Goal: Information Seeking & Learning: Find specific fact

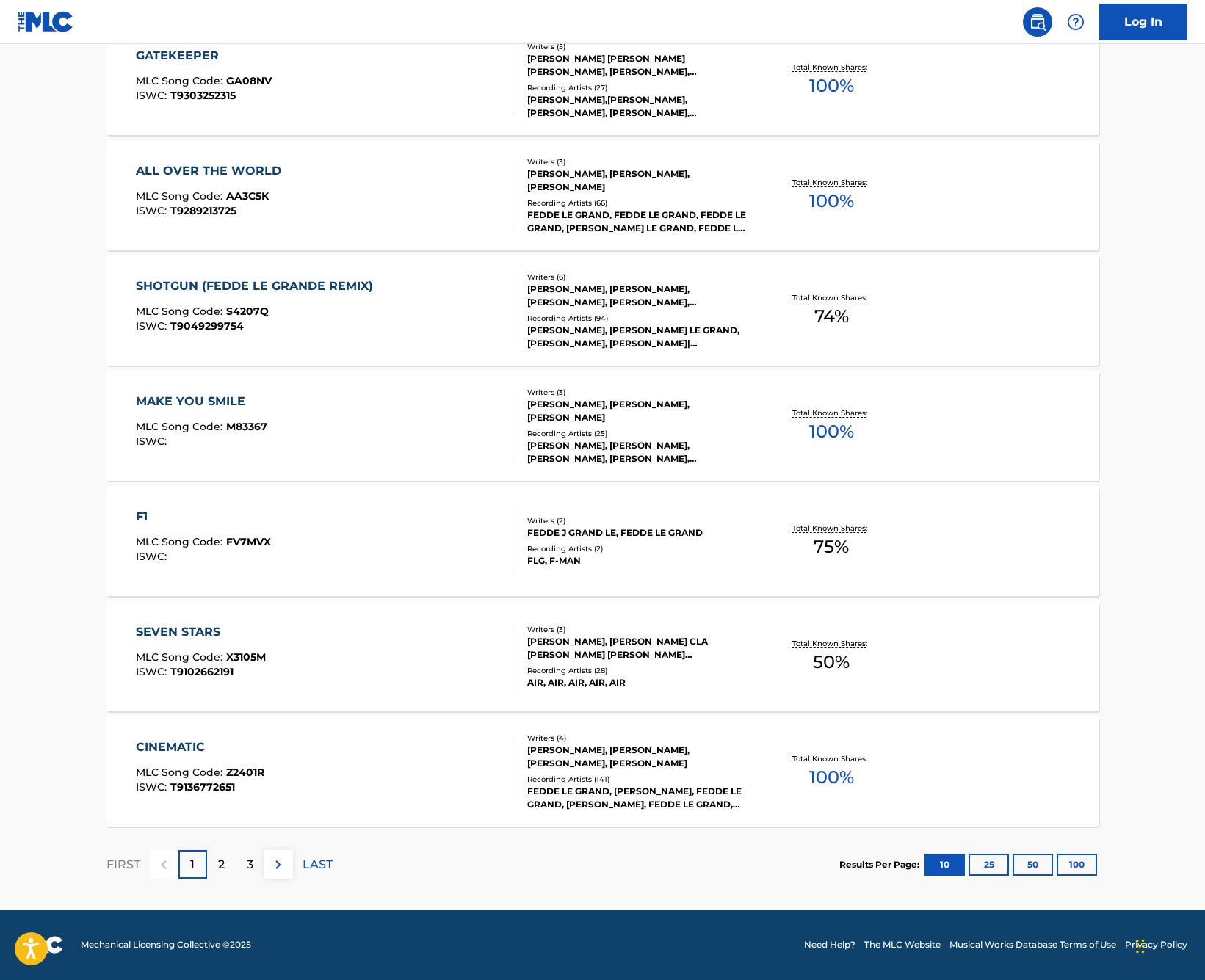
click at [219, 863] on p "2" at bounding box center [221, 864] width 7 height 17
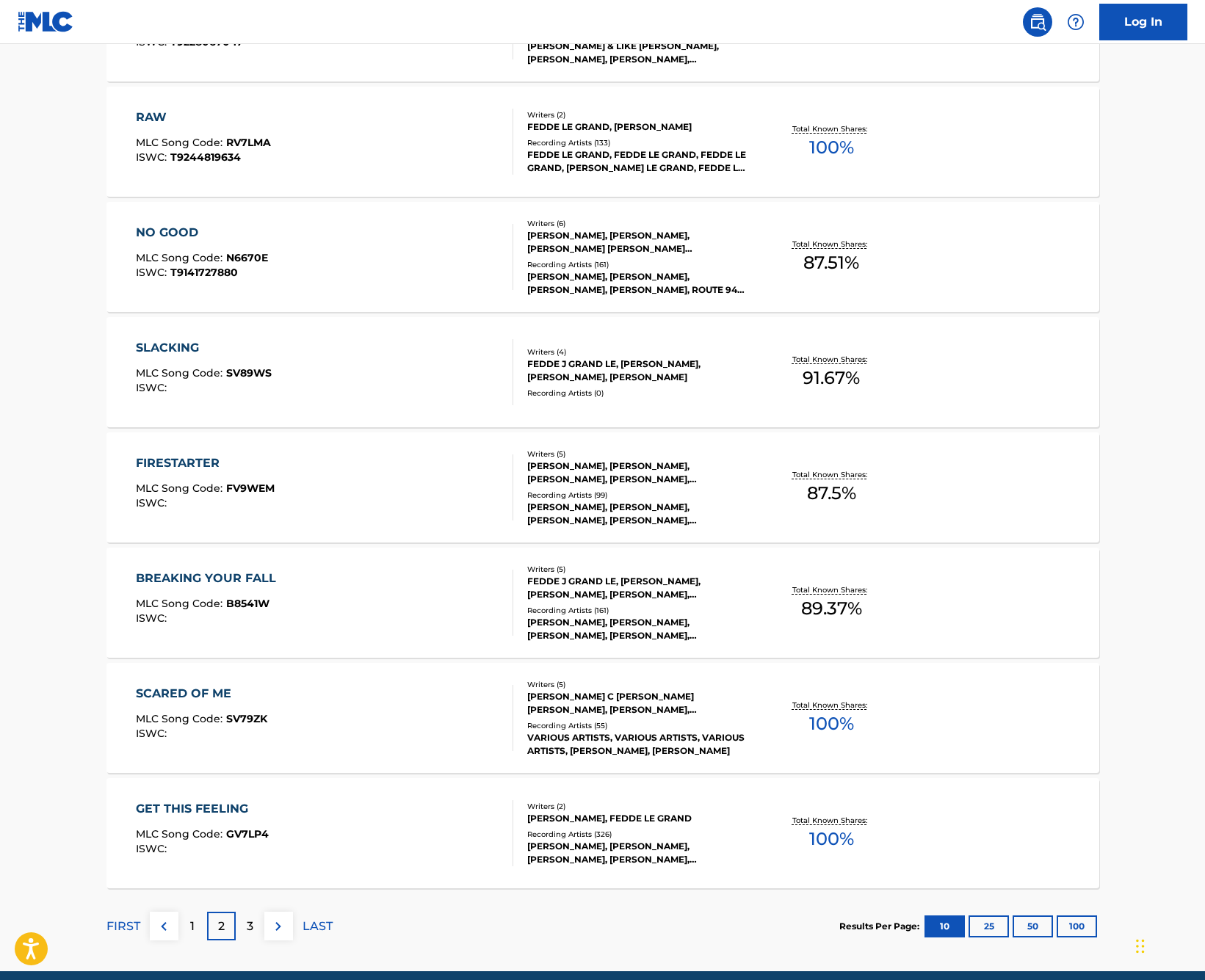
scroll to position [808, 0]
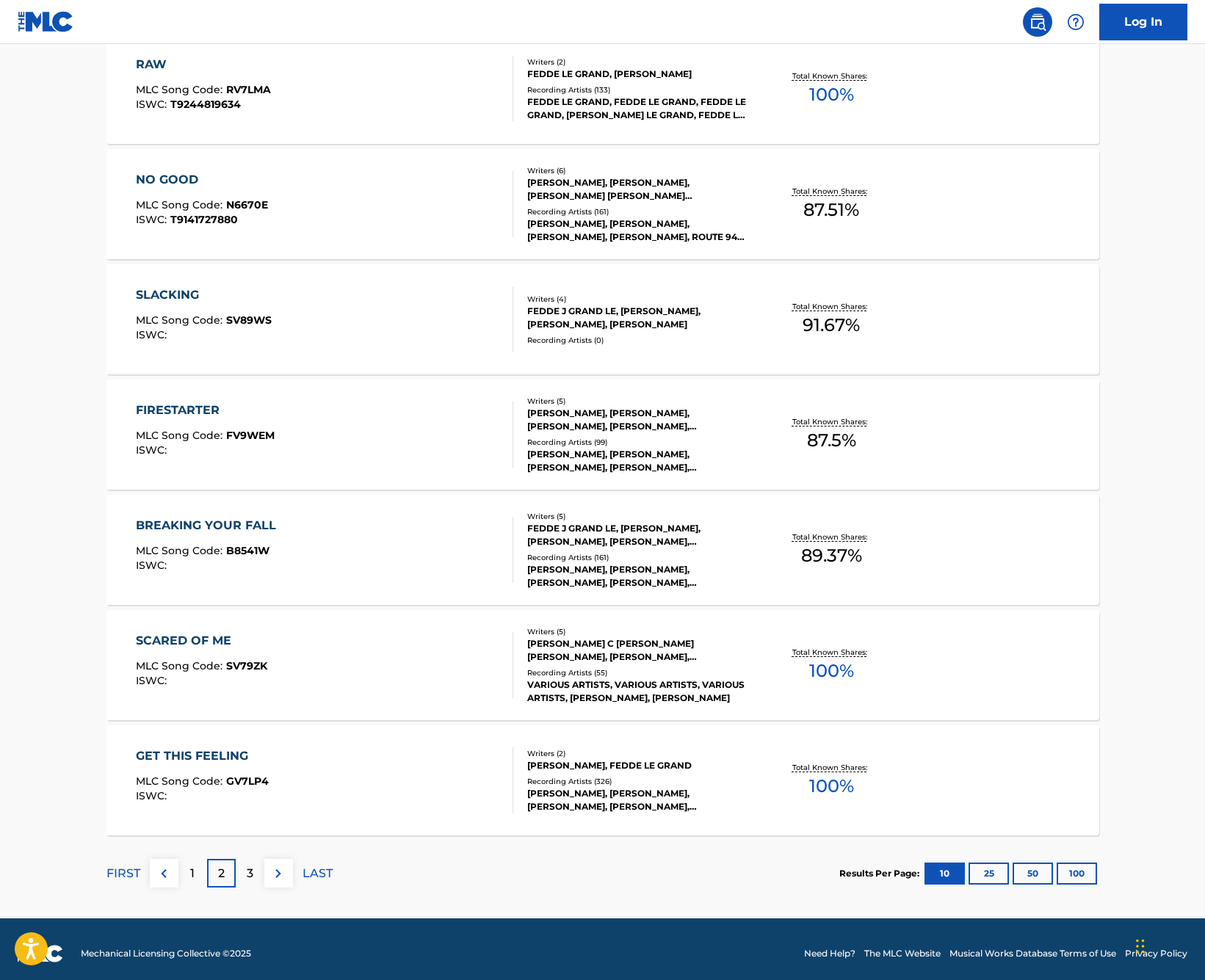
click at [256, 873] on div "3" at bounding box center [250, 873] width 29 height 29
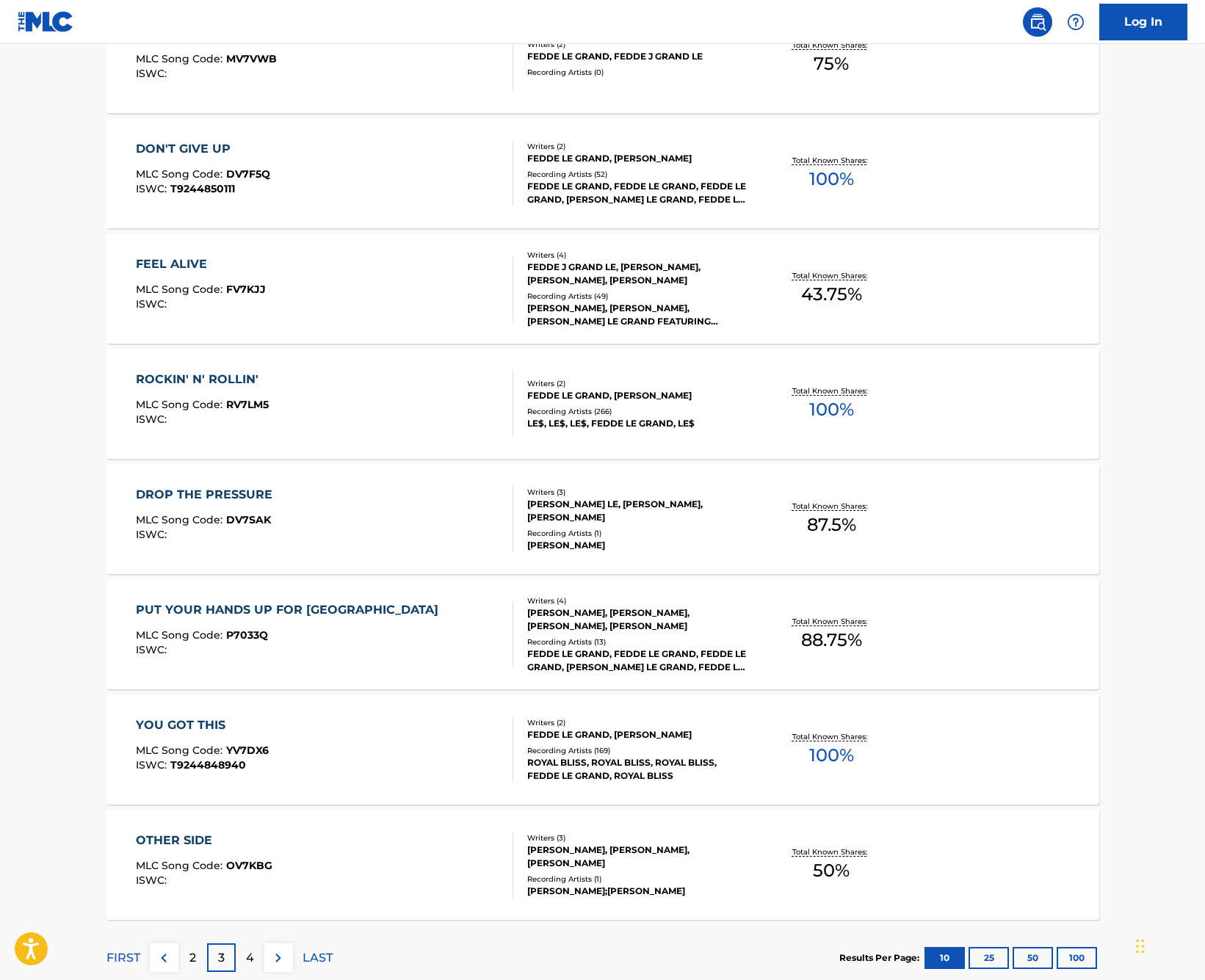
scroll to position [811, 0]
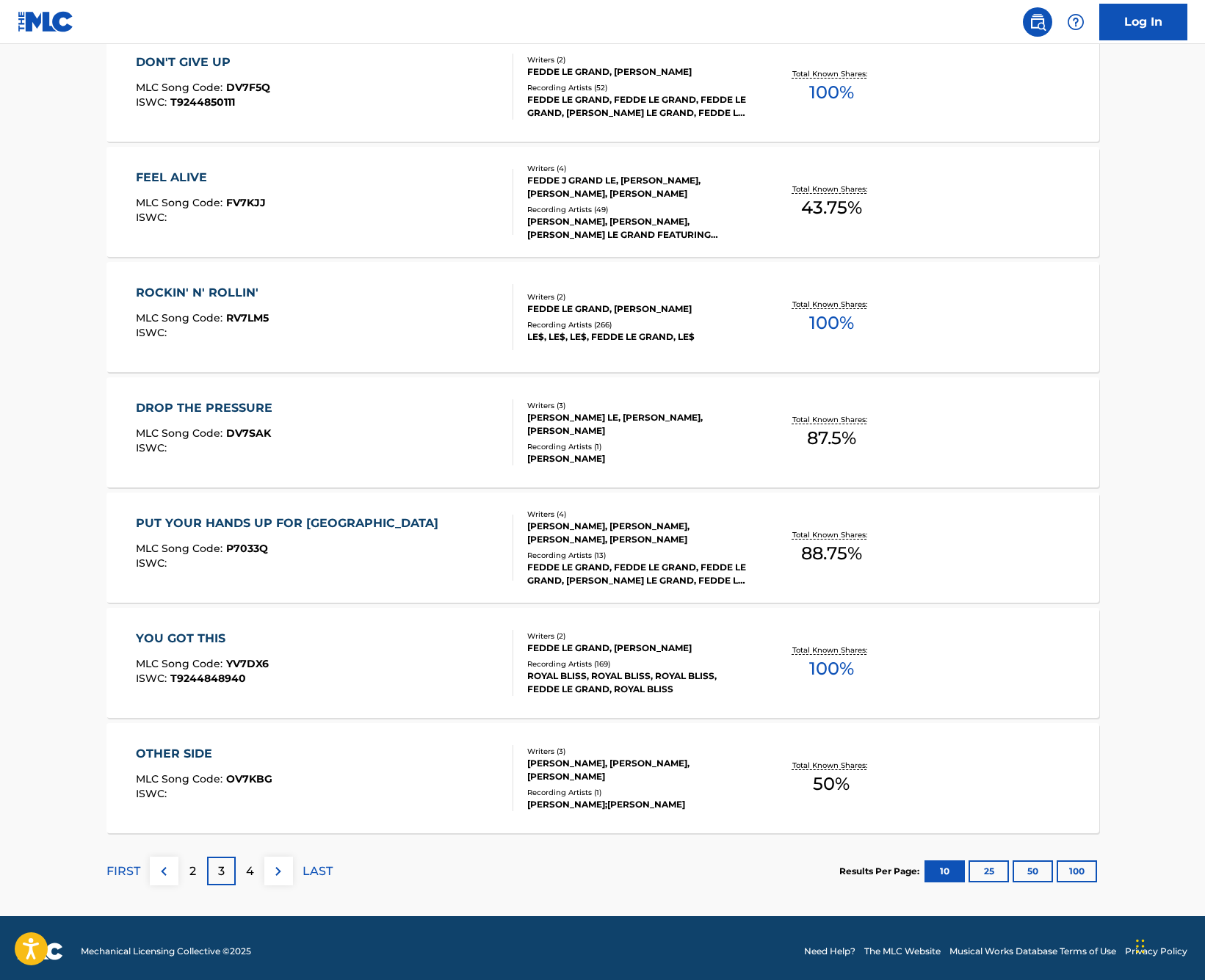
click at [253, 867] on p "4" at bounding box center [250, 871] width 8 height 17
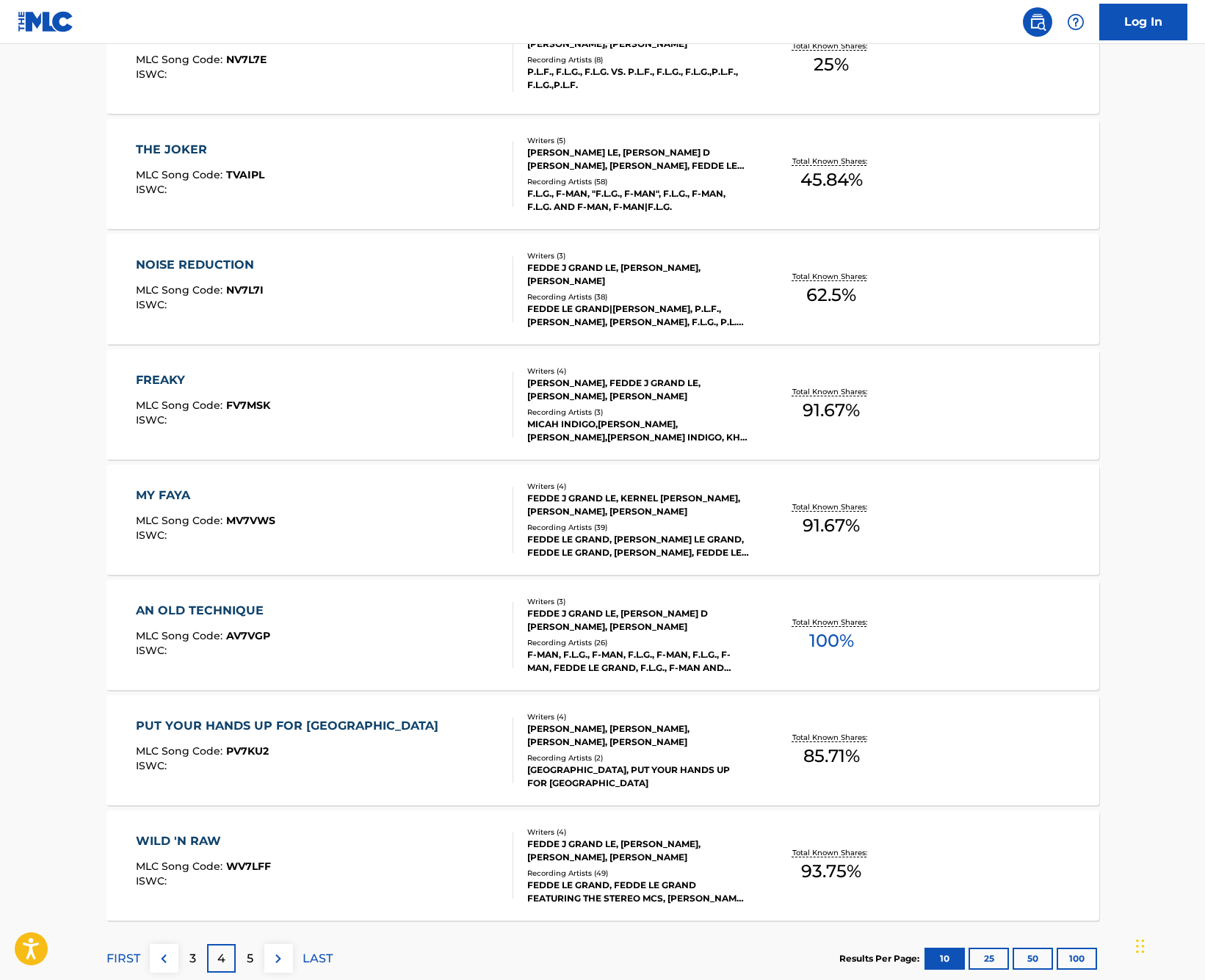
scroll to position [779, 0]
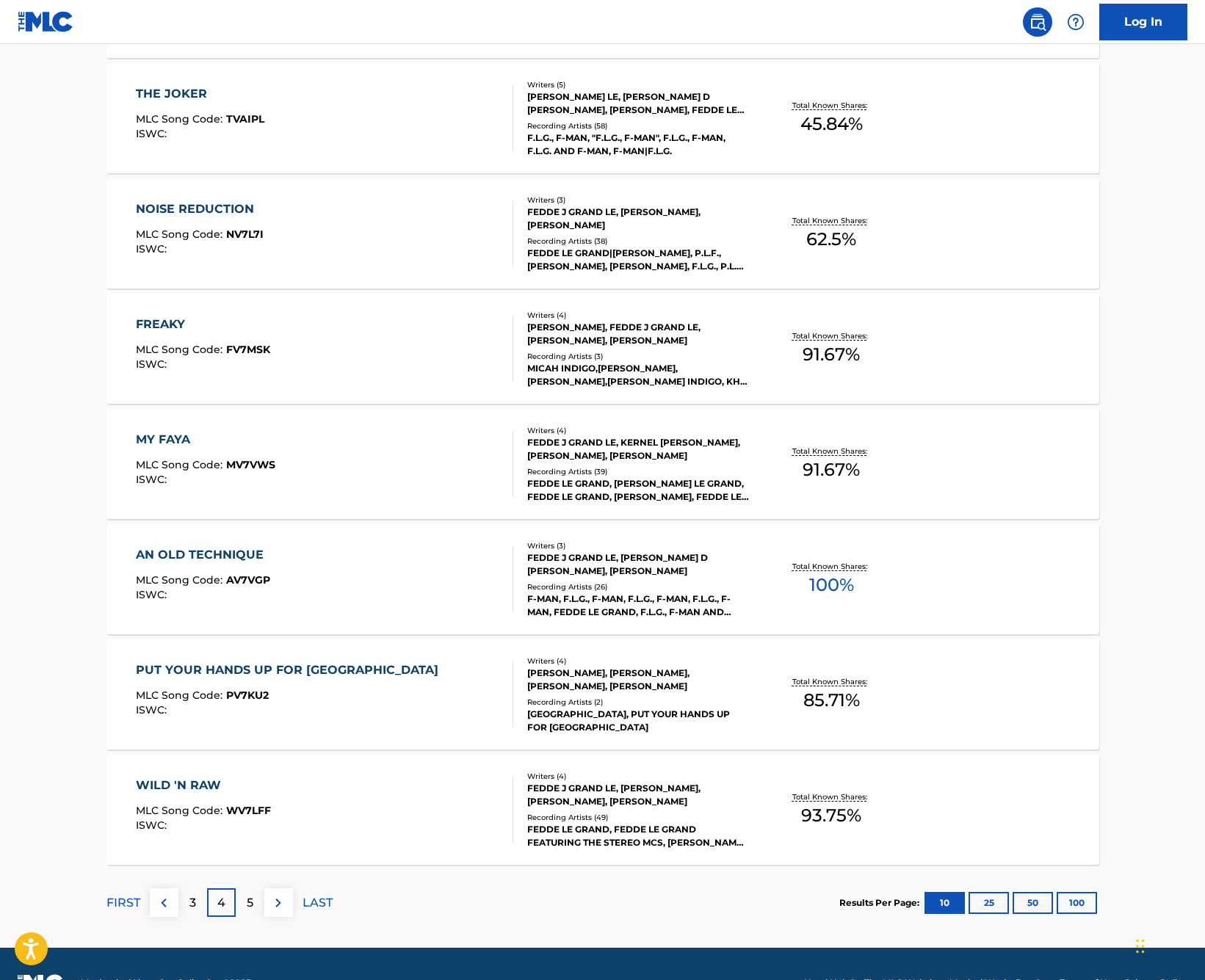
click at [244, 895] on div "5" at bounding box center [250, 903] width 29 height 29
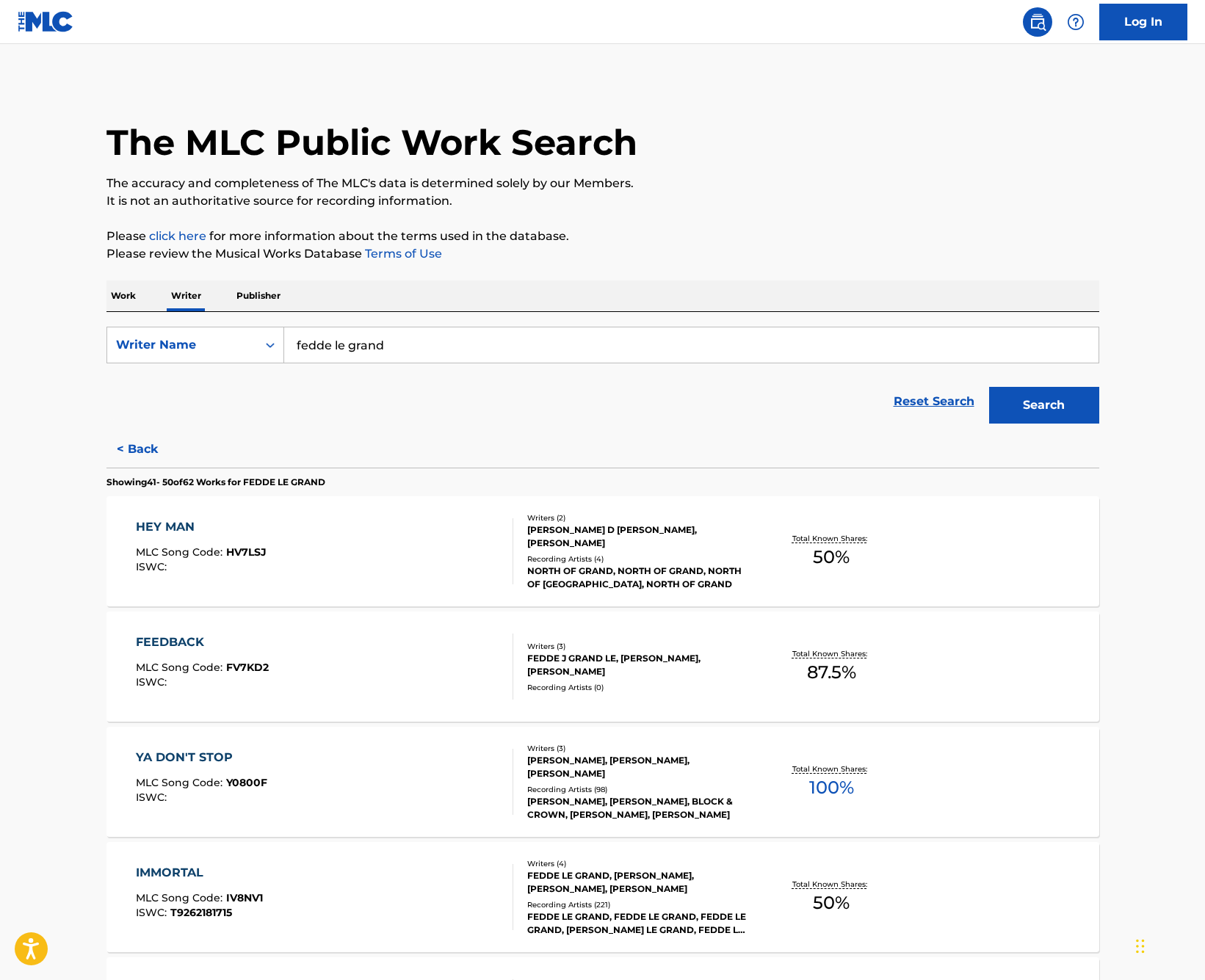
click at [380, 427] on div "Reset Search Search" at bounding box center [603, 402] width 993 height 59
click at [136, 297] on p "Work" at bounding box center [123, 296] width 34 height 31
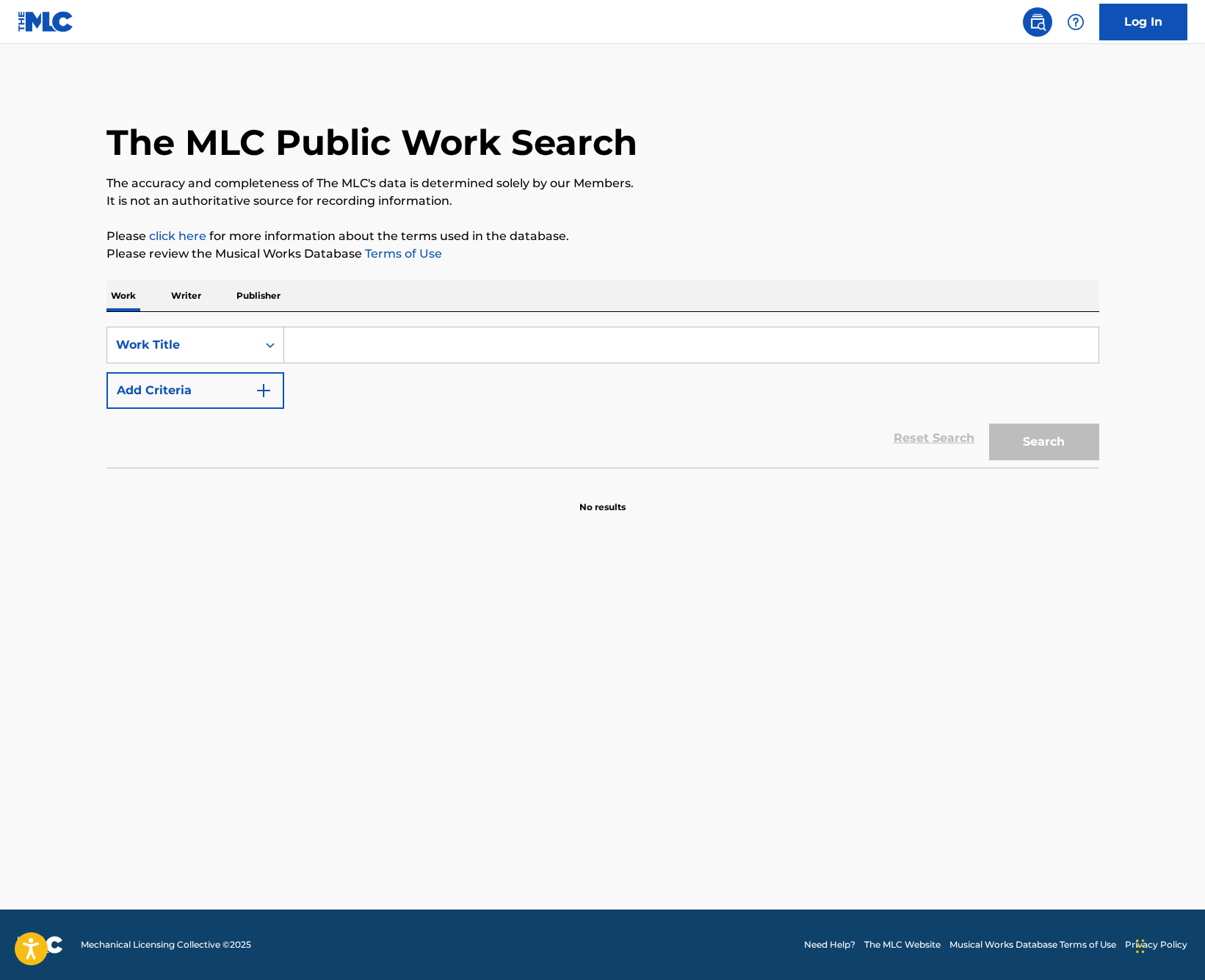
click at [213, 396] on button "Add Criteria" at bounding box center [195, 390] width 178 height 37
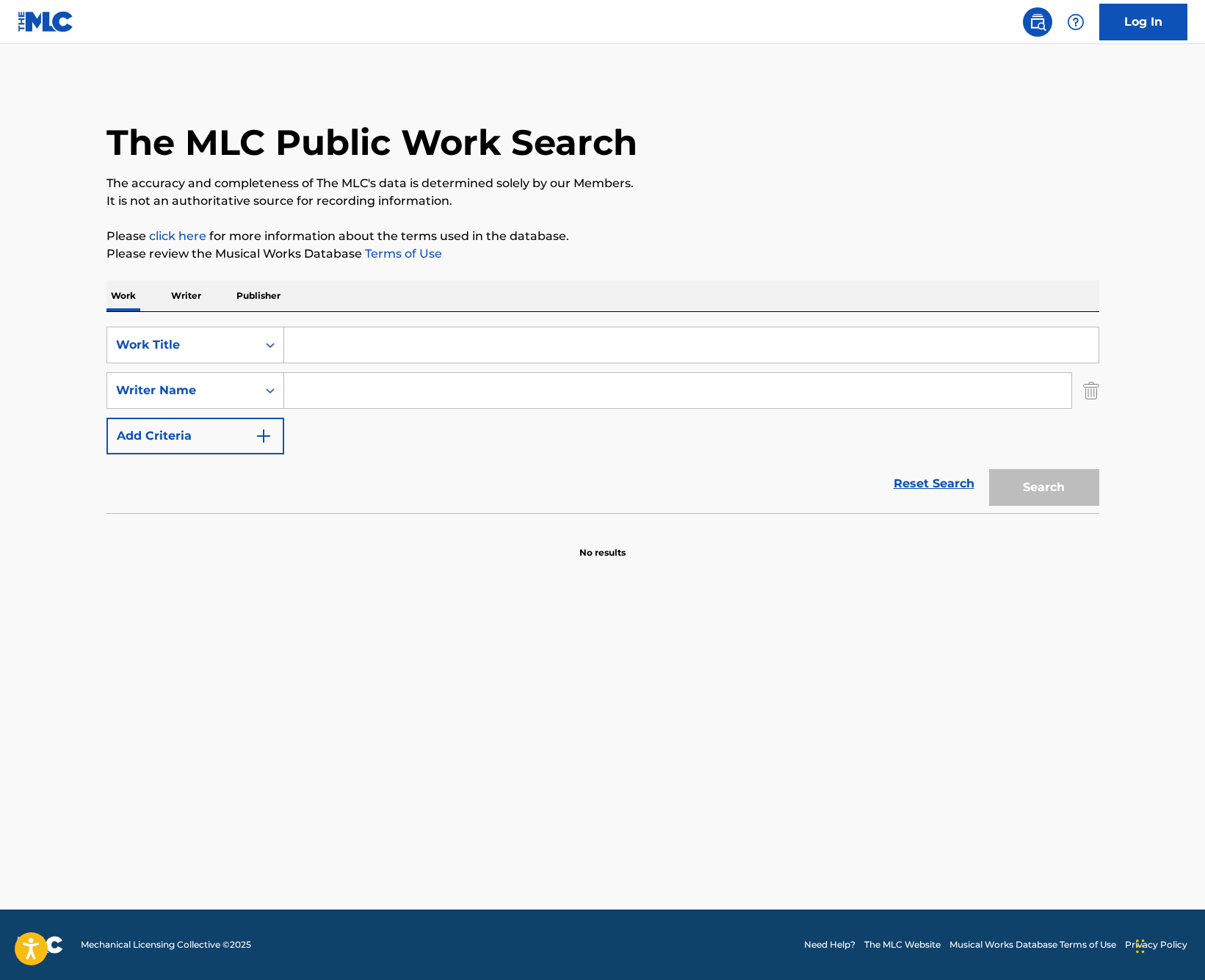
click at [359, 385] on input "Search Form" at bounding box center [678, 390] width 787 height 36
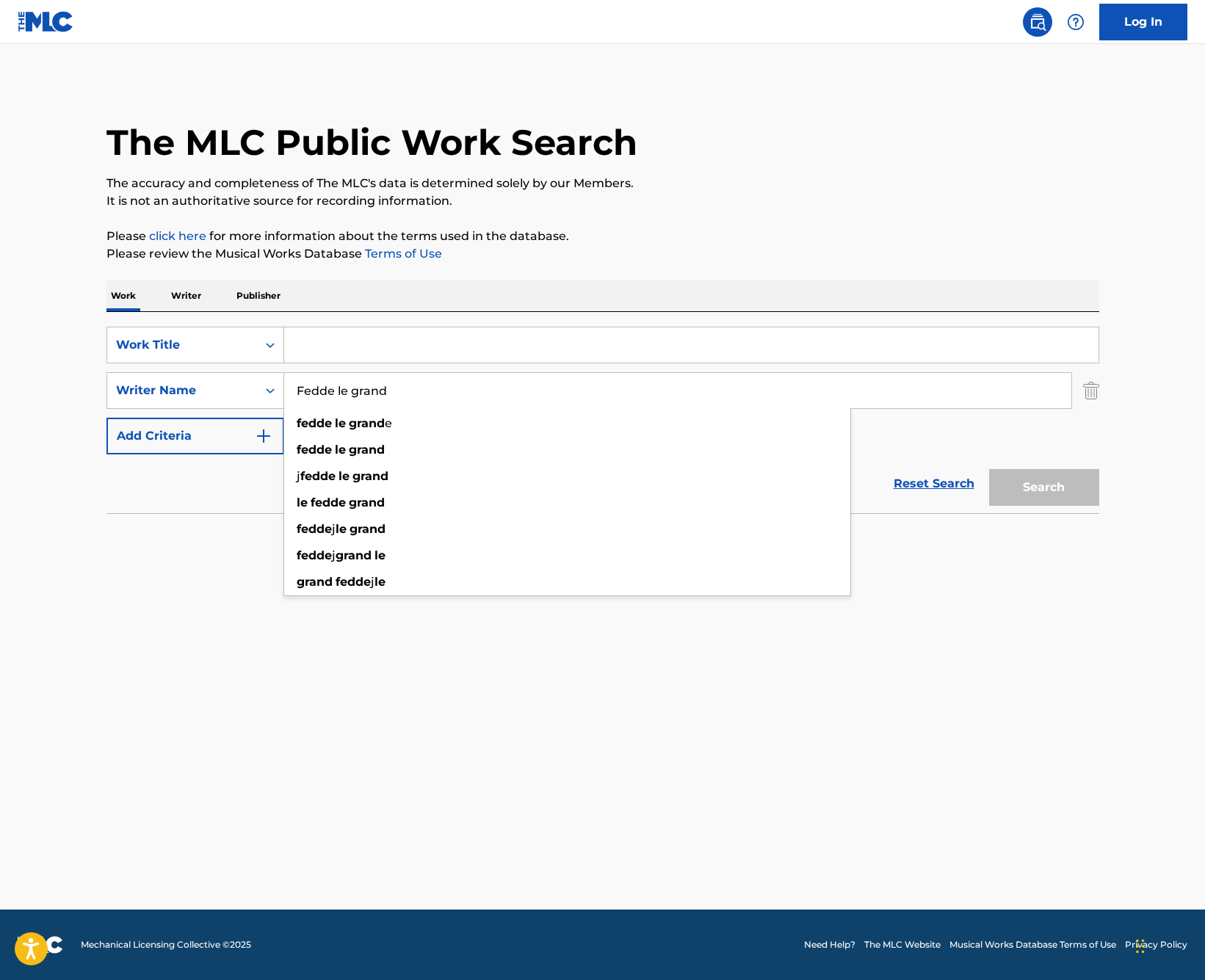
type input "Fedde le grand"
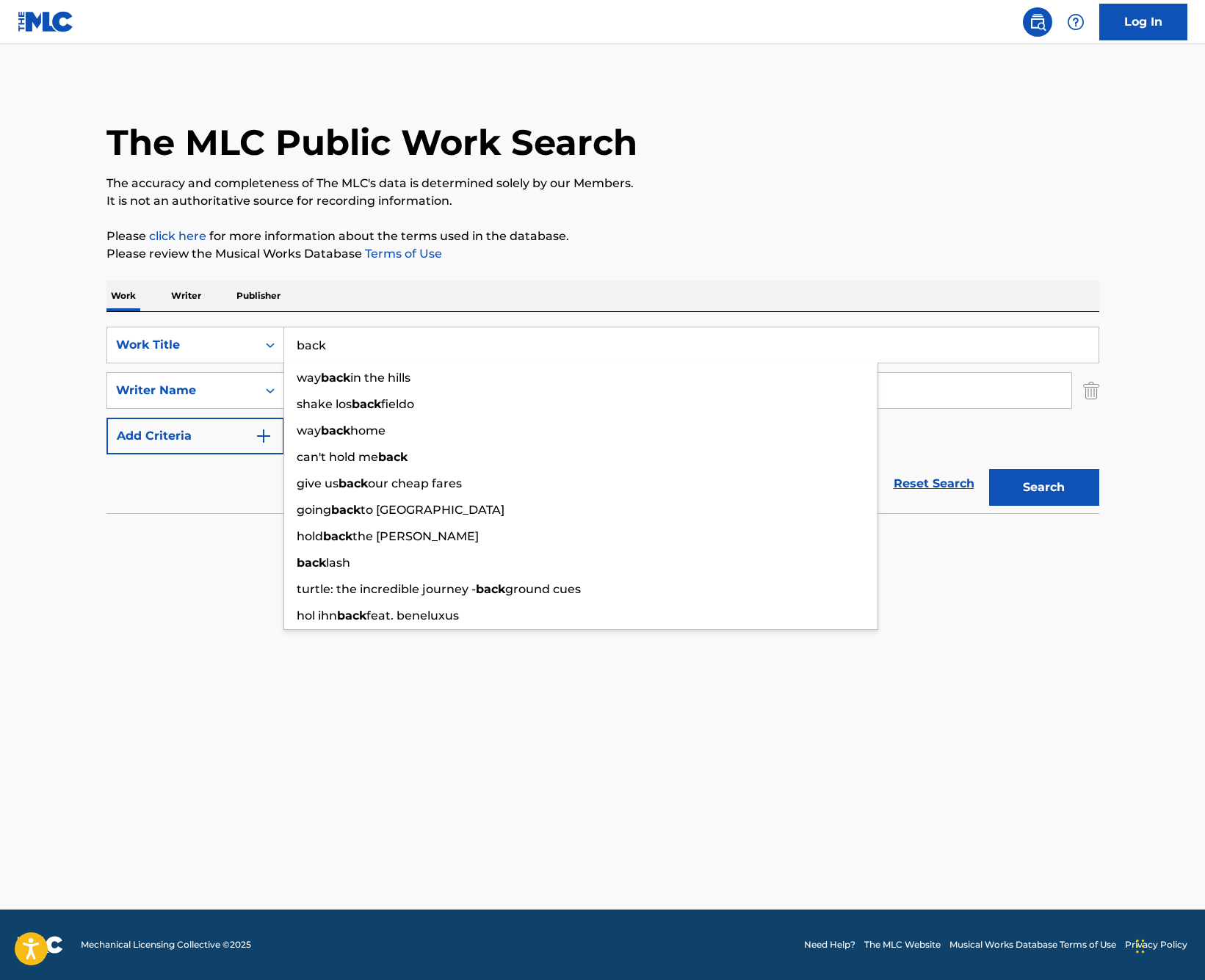
type input "back"
click at [980, 610] on main "The MLC Public Work Search The accuracy and completeness of The MLC's data is d…" at bounding box center [602, 476] width 1205 height 866
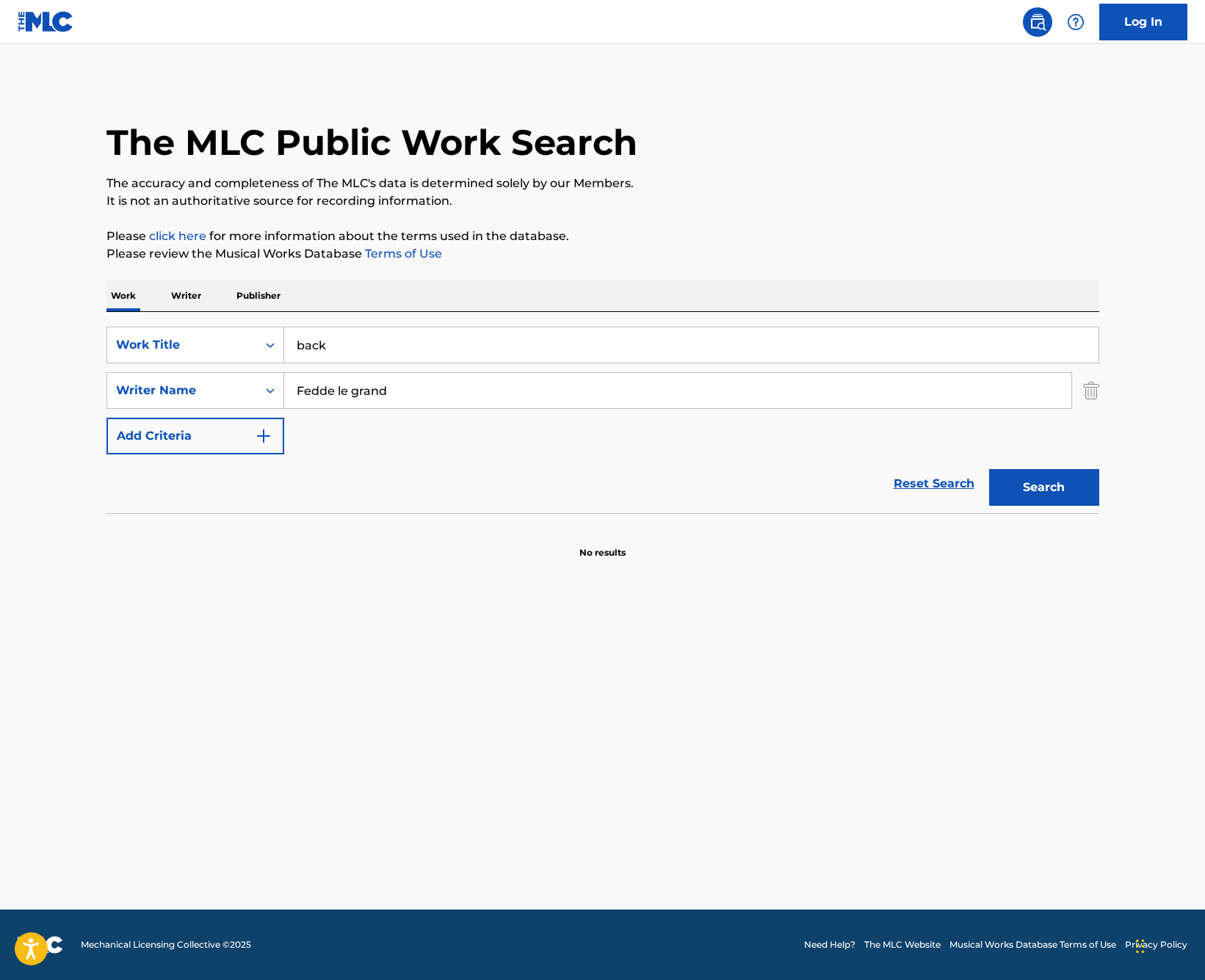
click at [1064, 483] on button "Search" at bounding box center [1045, 487] width 110 height 37
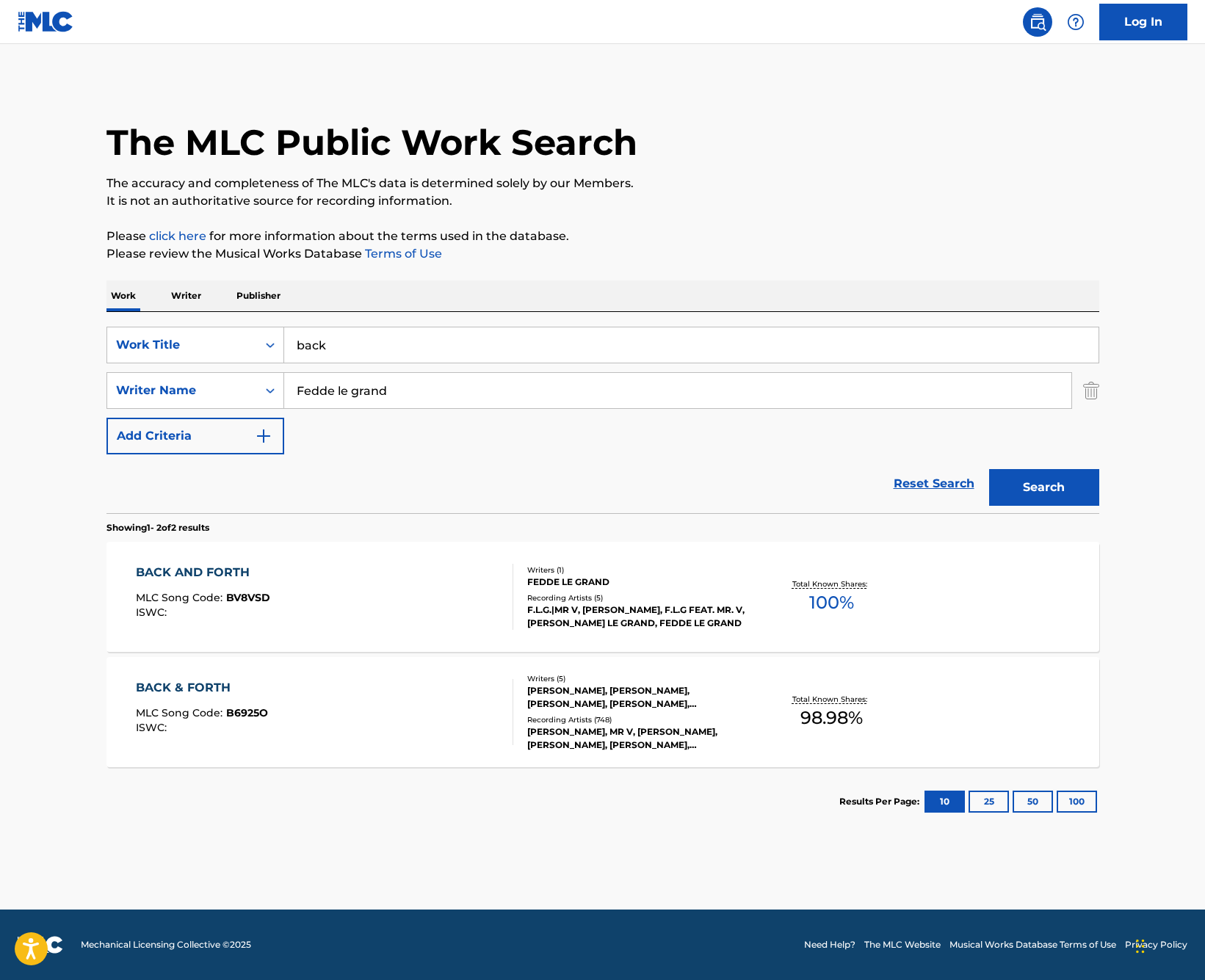
click at [210, 690] on div "BACK & FORTH" at bounding box center [202, 687] width 132 height 17
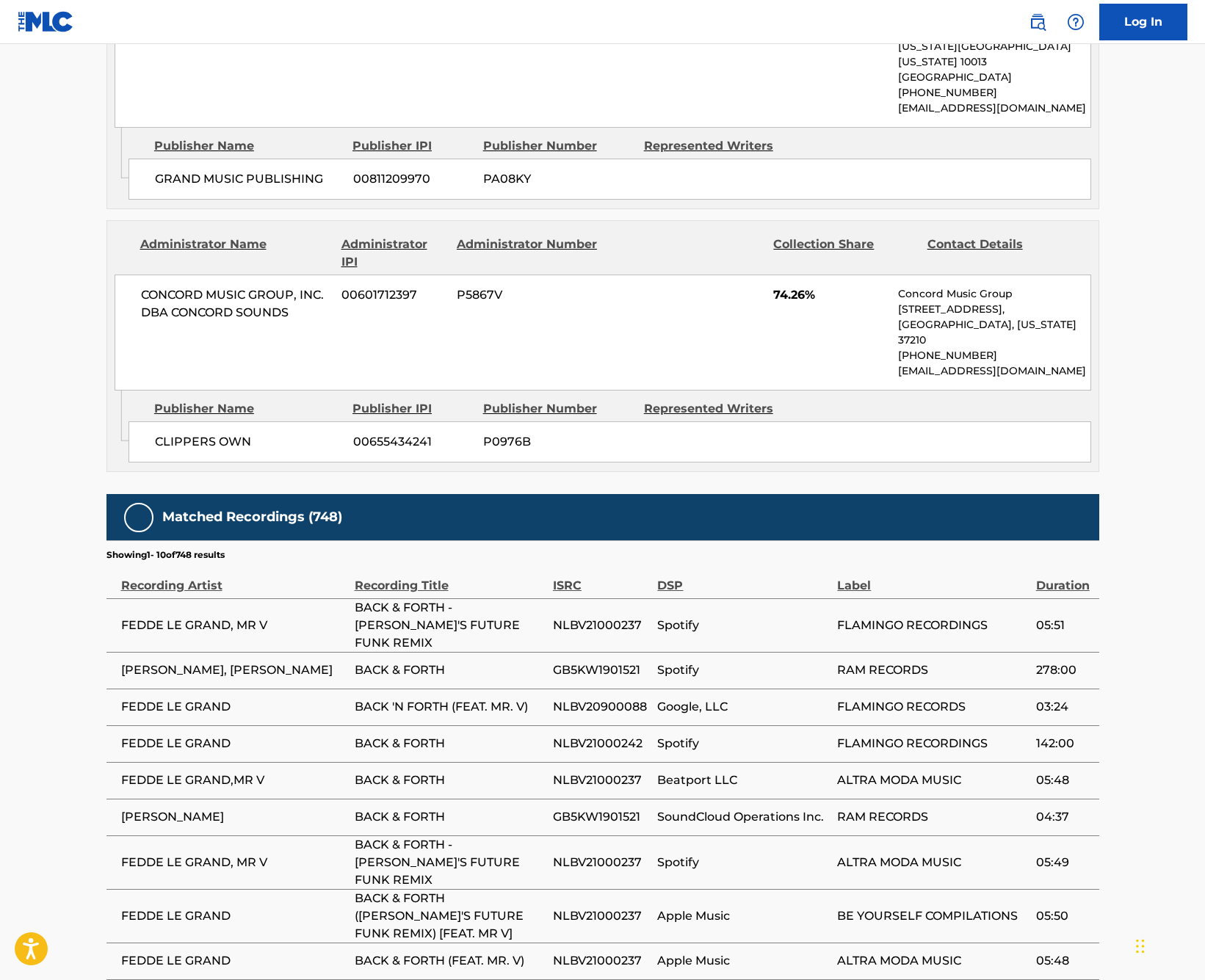
scroll to position [1933, 0]
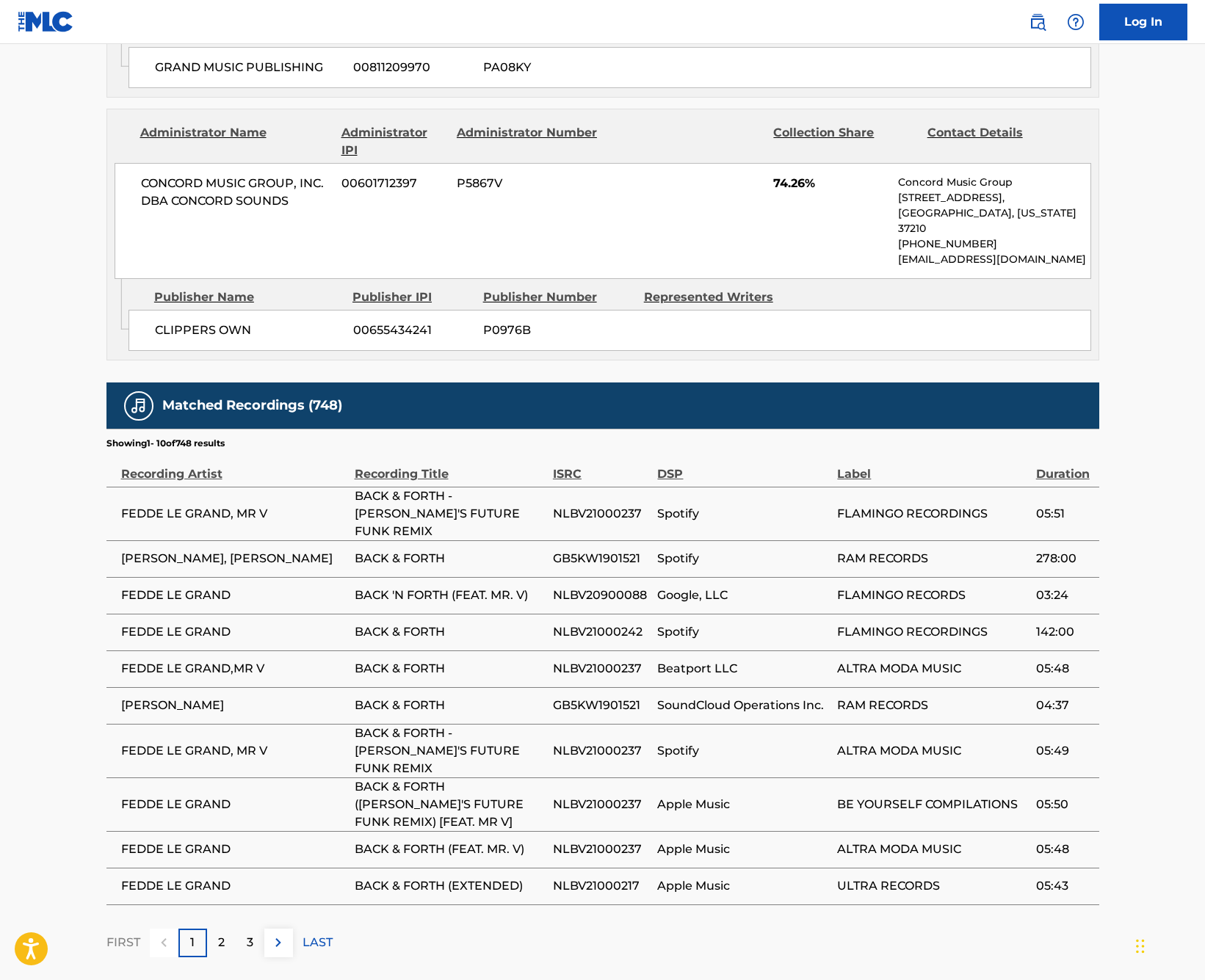
click at [371, 550] on span "BACK & FORTH" at bounding box center [450, 558] width 191 height 17
click at [176, 587] on span "FEDDE LE GRAND" at bounding box center [234, 595] width 226 height 17
click at [399, 550] on span "BACK & FORTH" at bounding box center [450, 558] width 191 height 17
click at [219, 934] on p "2" at bounding box center [221, 942] width 7 height 17
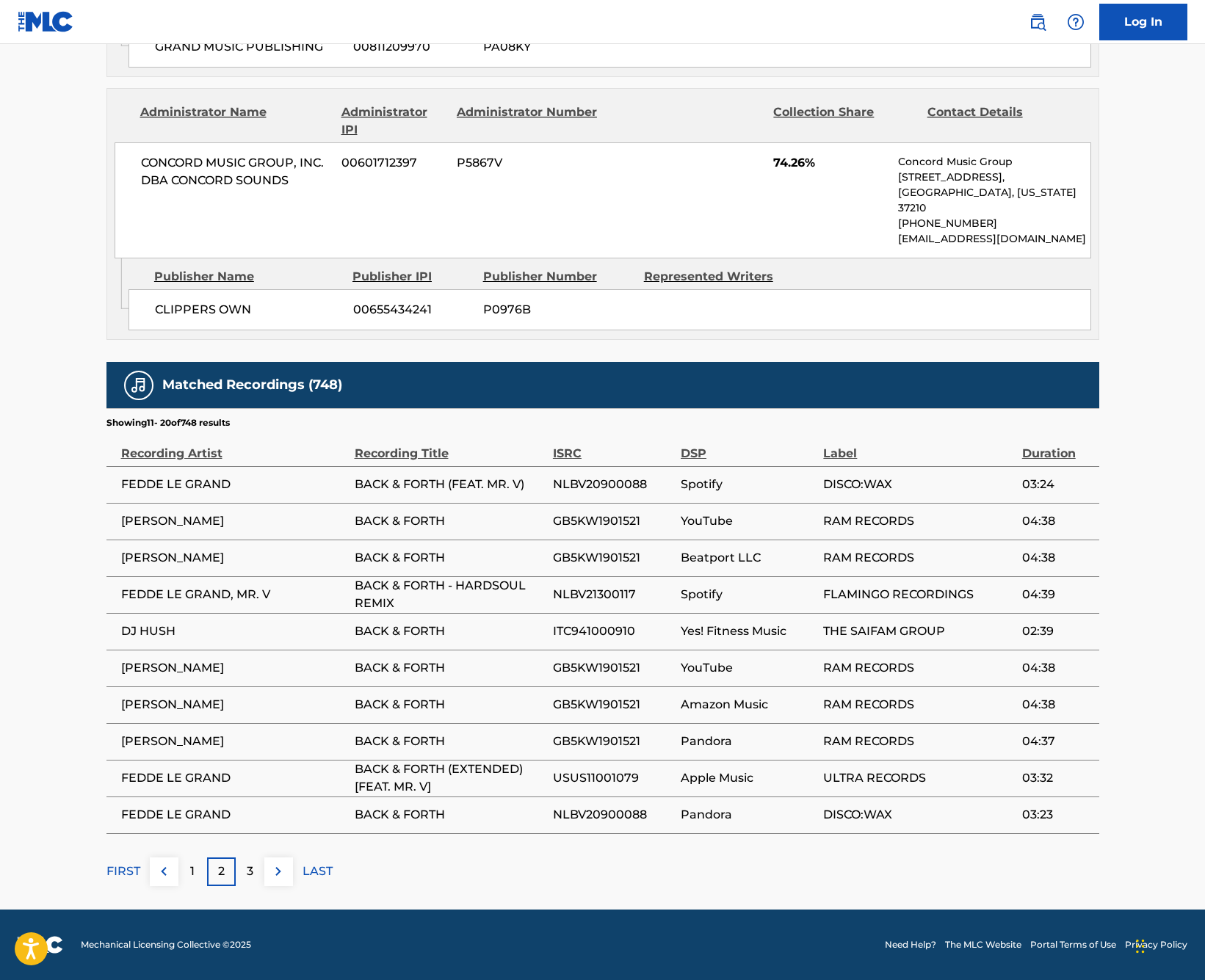
click at [185, 872] on div "1" at bounding box center [193, 872] width 29 height 29
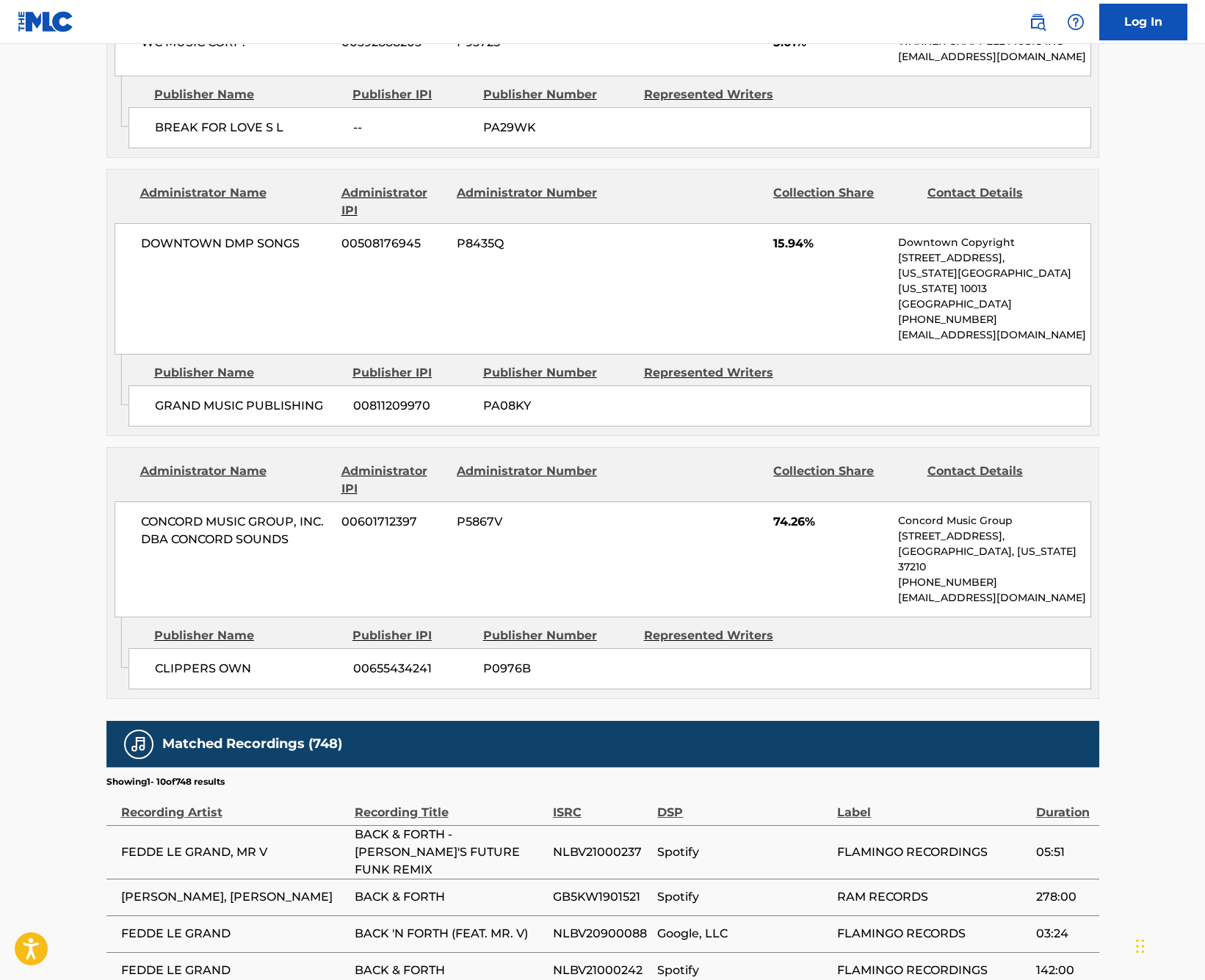
scroll to position [1954, 0]
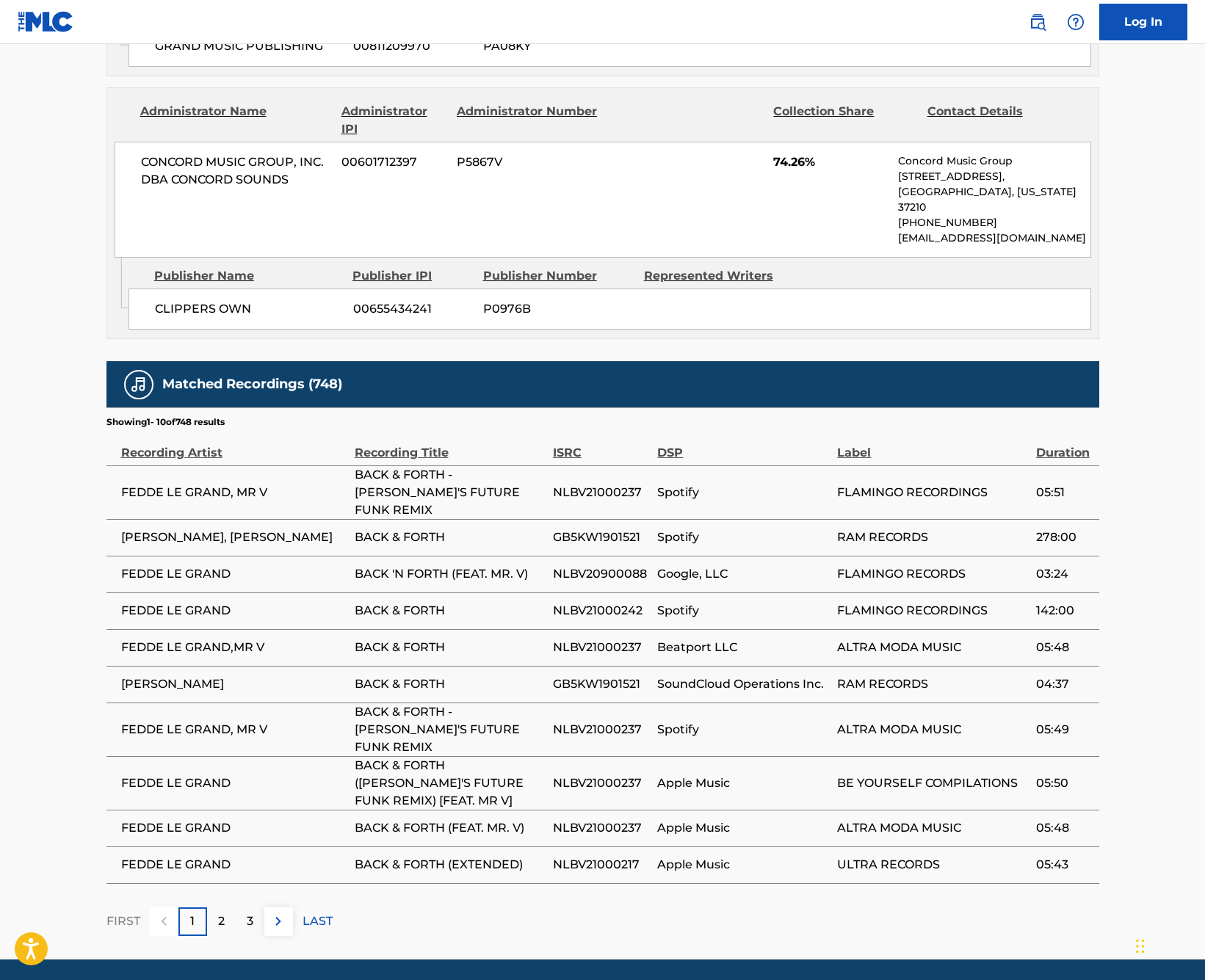
click at [458, 819] on span "BACK & FORTH (FEAT. MR. V)" at bounding box center [450, 827] width 191 height 17
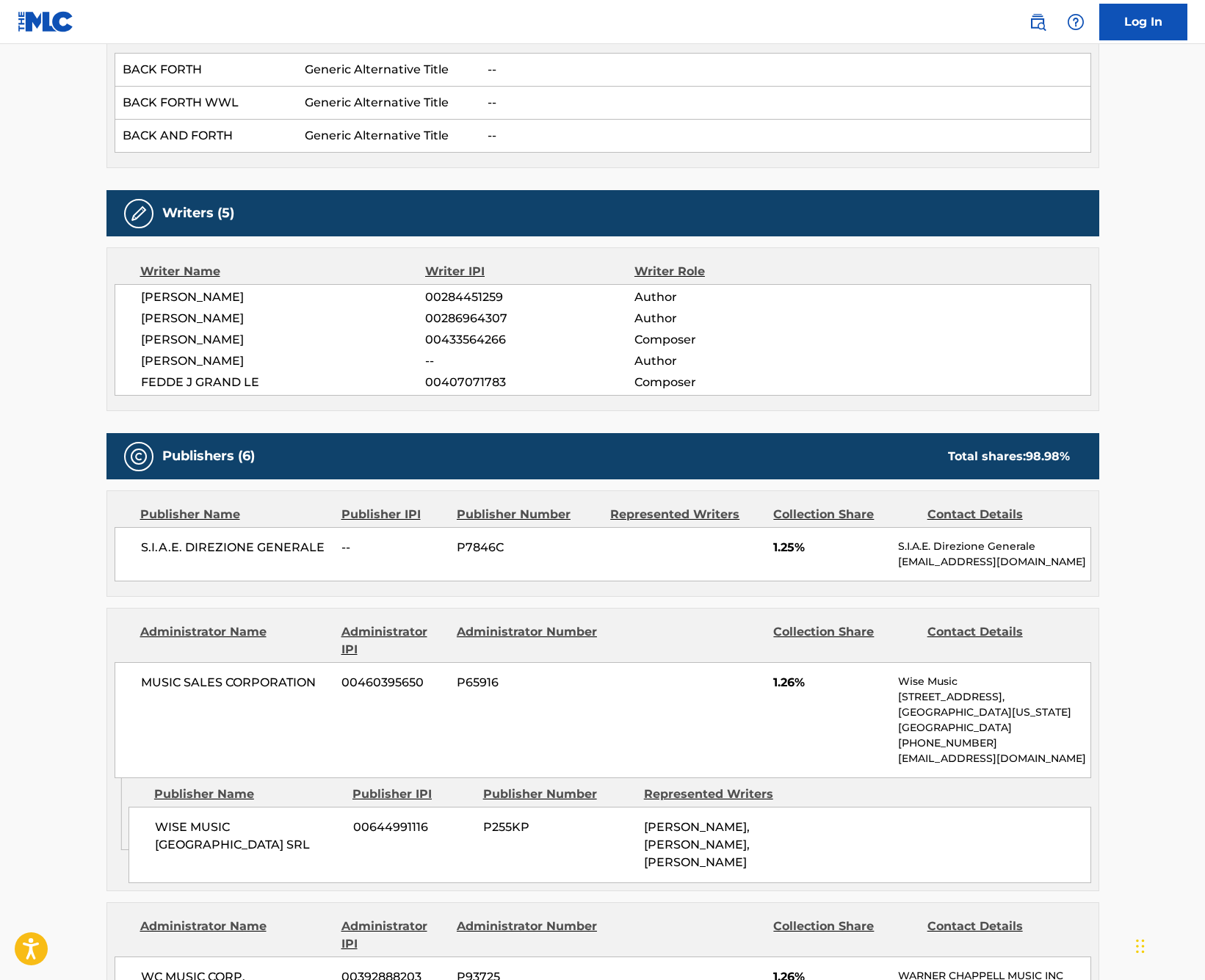
scroll to position [0, 0]
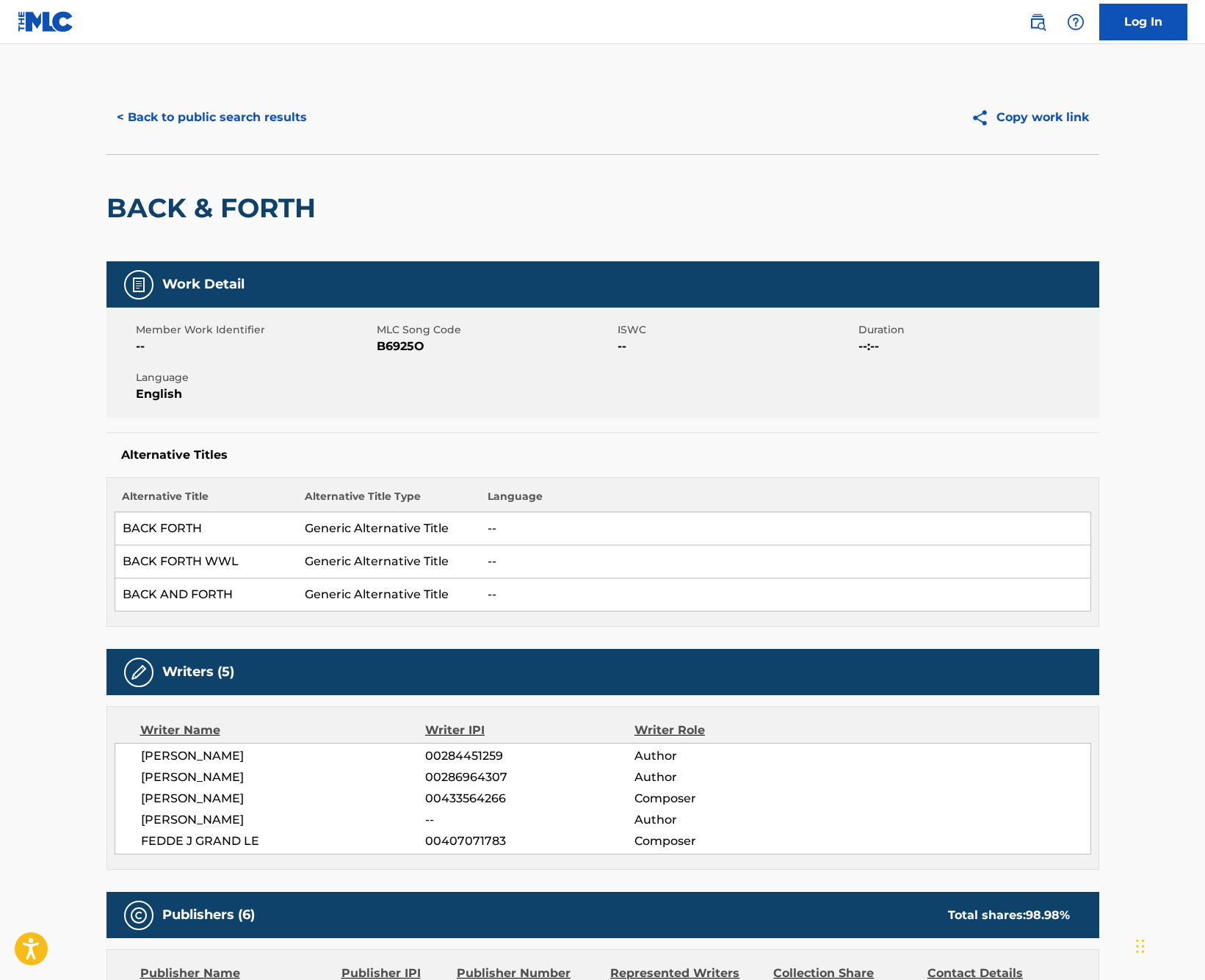
click at [262, 113] on button "< Back to public search results" at bounding box center [212, 117] width 211 height 37
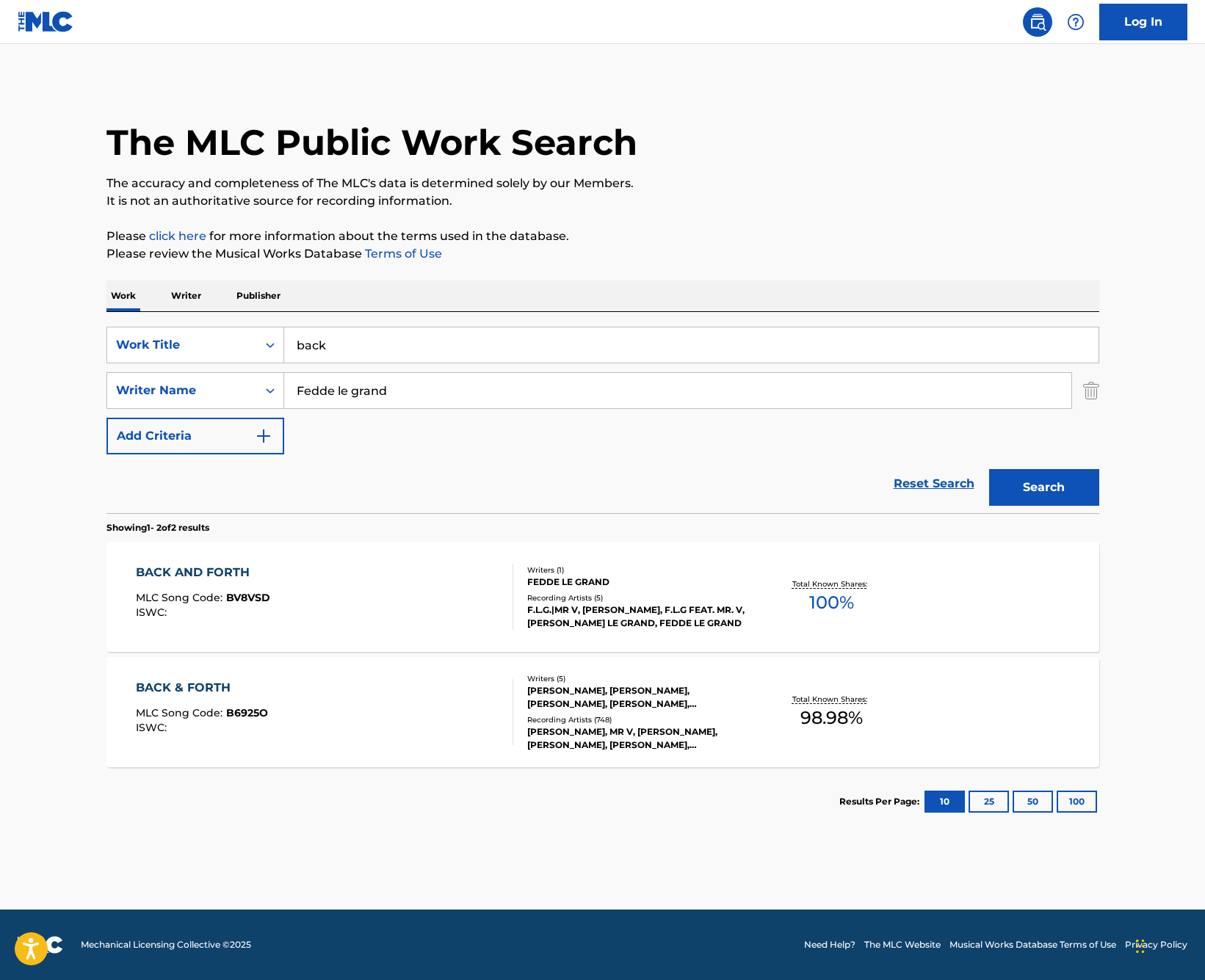
click at [834, 606] on span "100 %" at bounding box center [831, 603] width 45 height 26
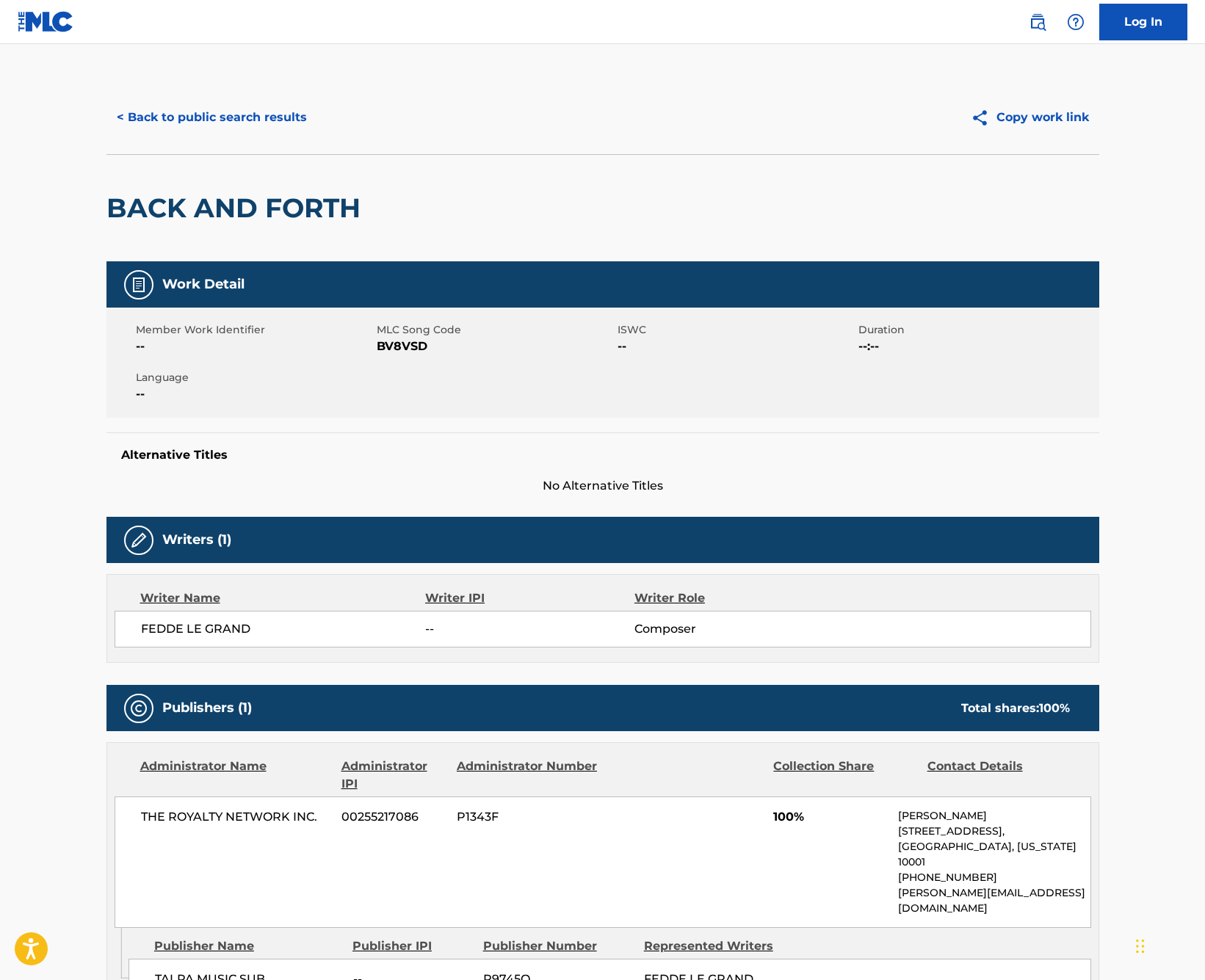
click at [284, 111] on button "< Back to public search results" at bounding box center [212, 117] width 211 height 37
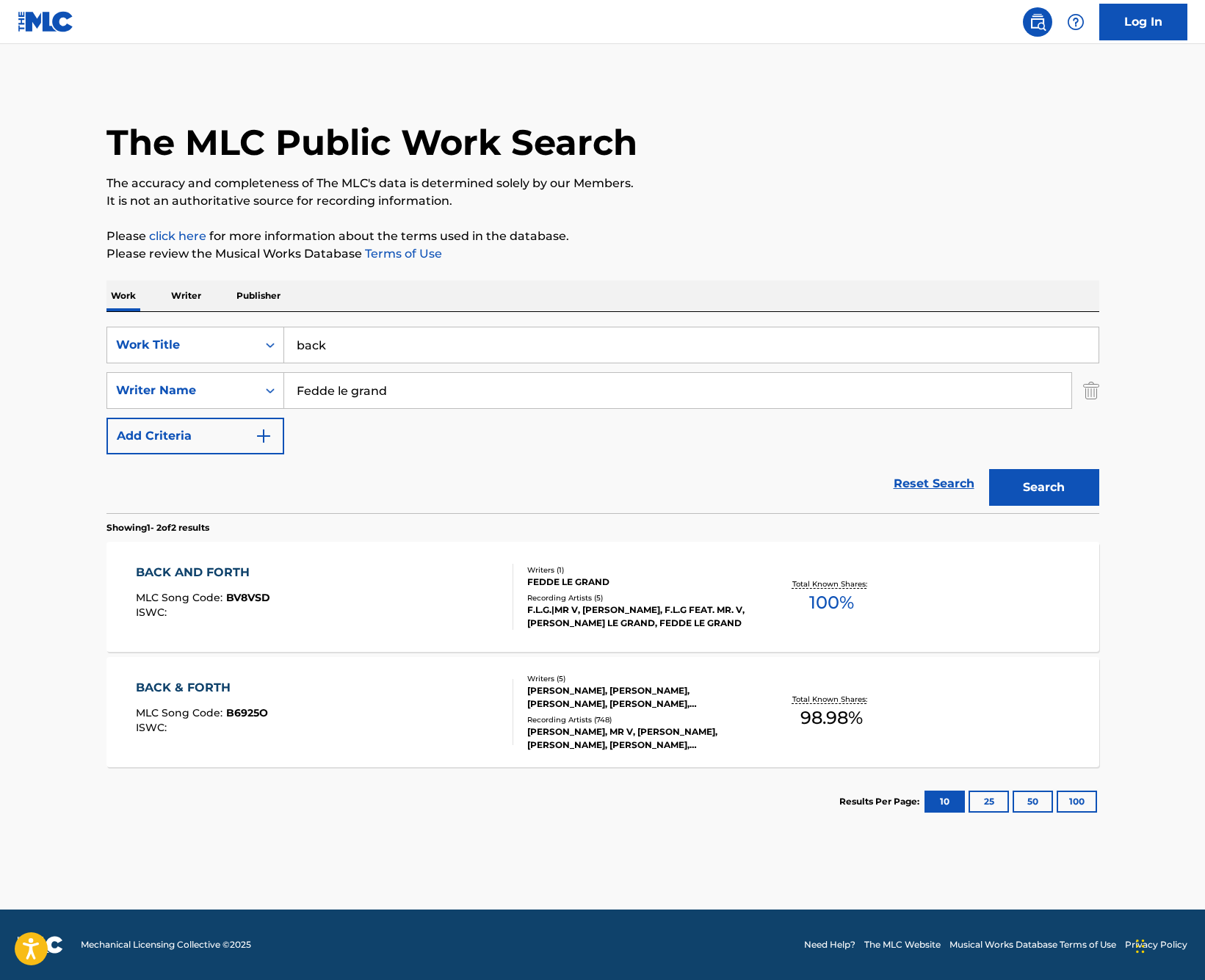
click at [37, 25] on img at bounding box center [45, 22] width 57 height 21
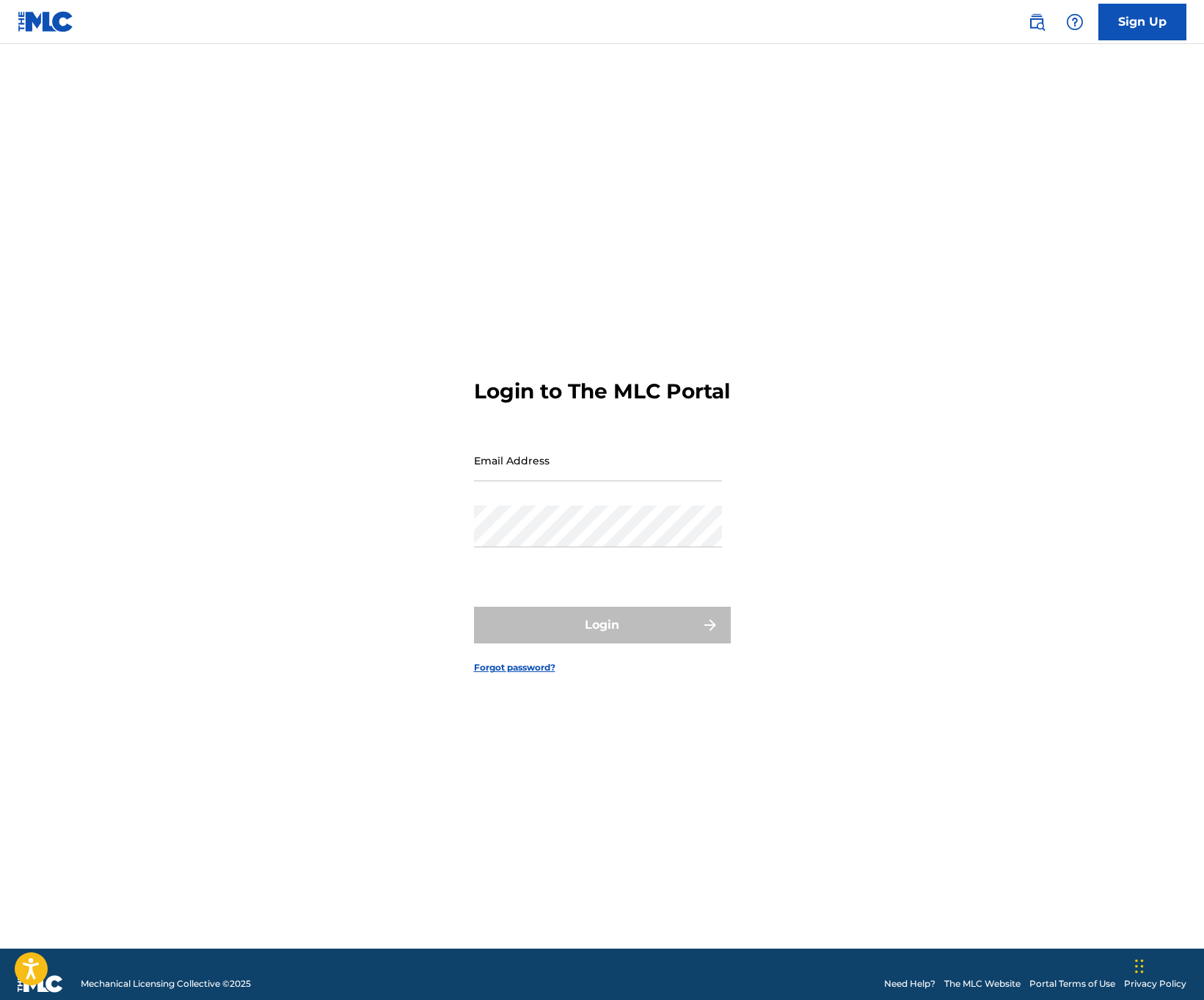
scroll to position [19, 0]
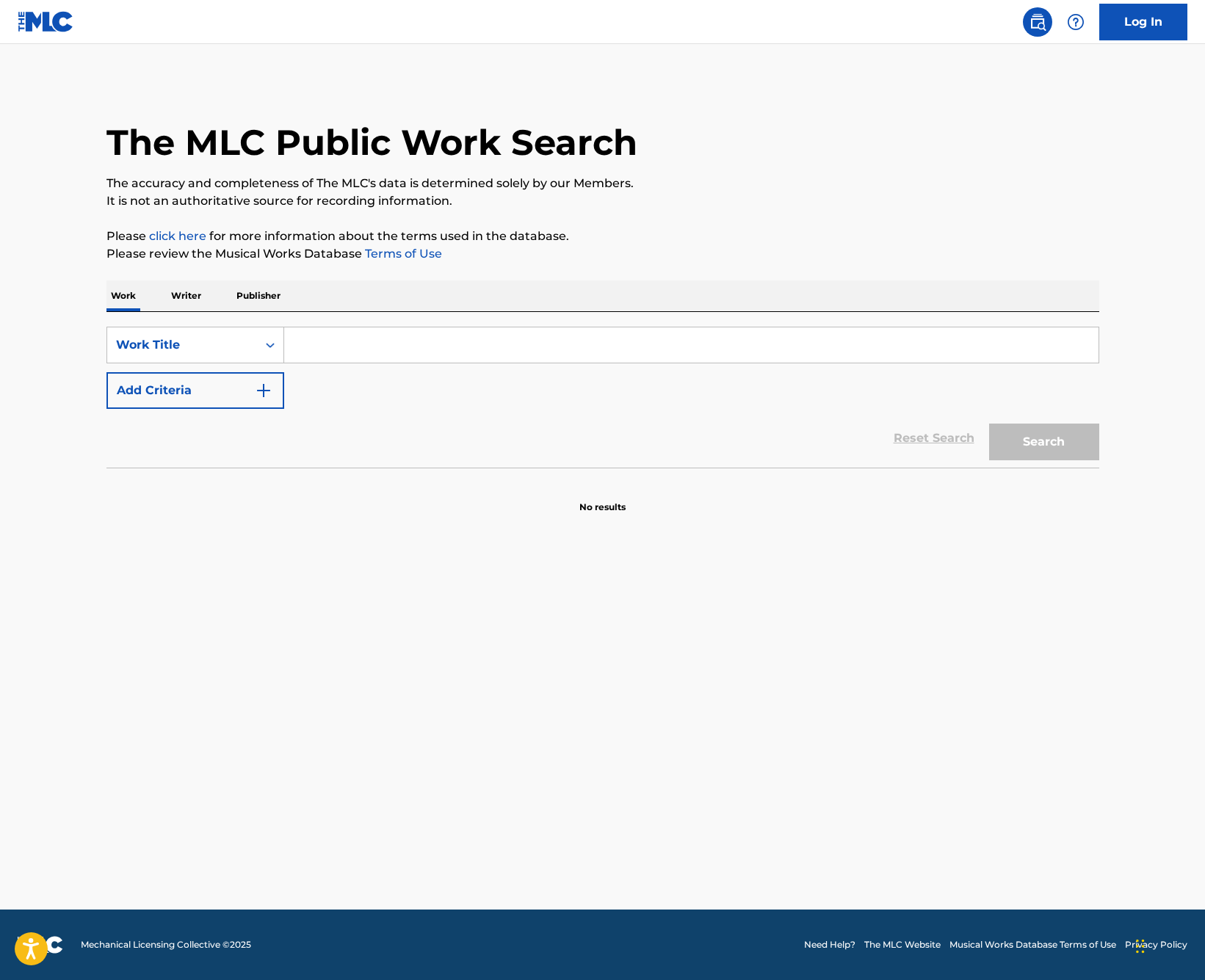
click at [1147, 26] on link "Log In" at bounding box center [1143, 22] width 88 height 37
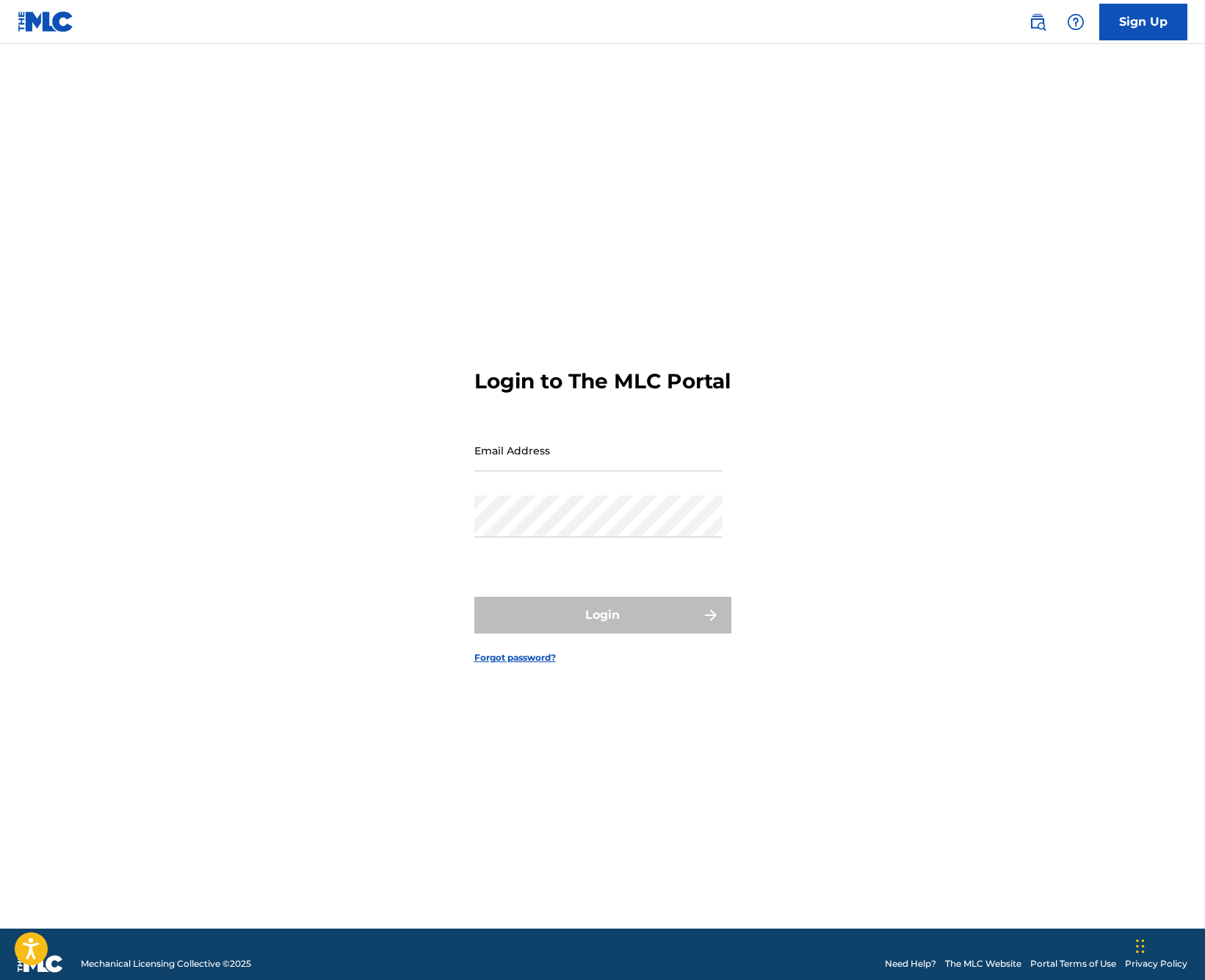
click at [1047, 12] on link at bounding box center [1037, 22] width 30 height 29
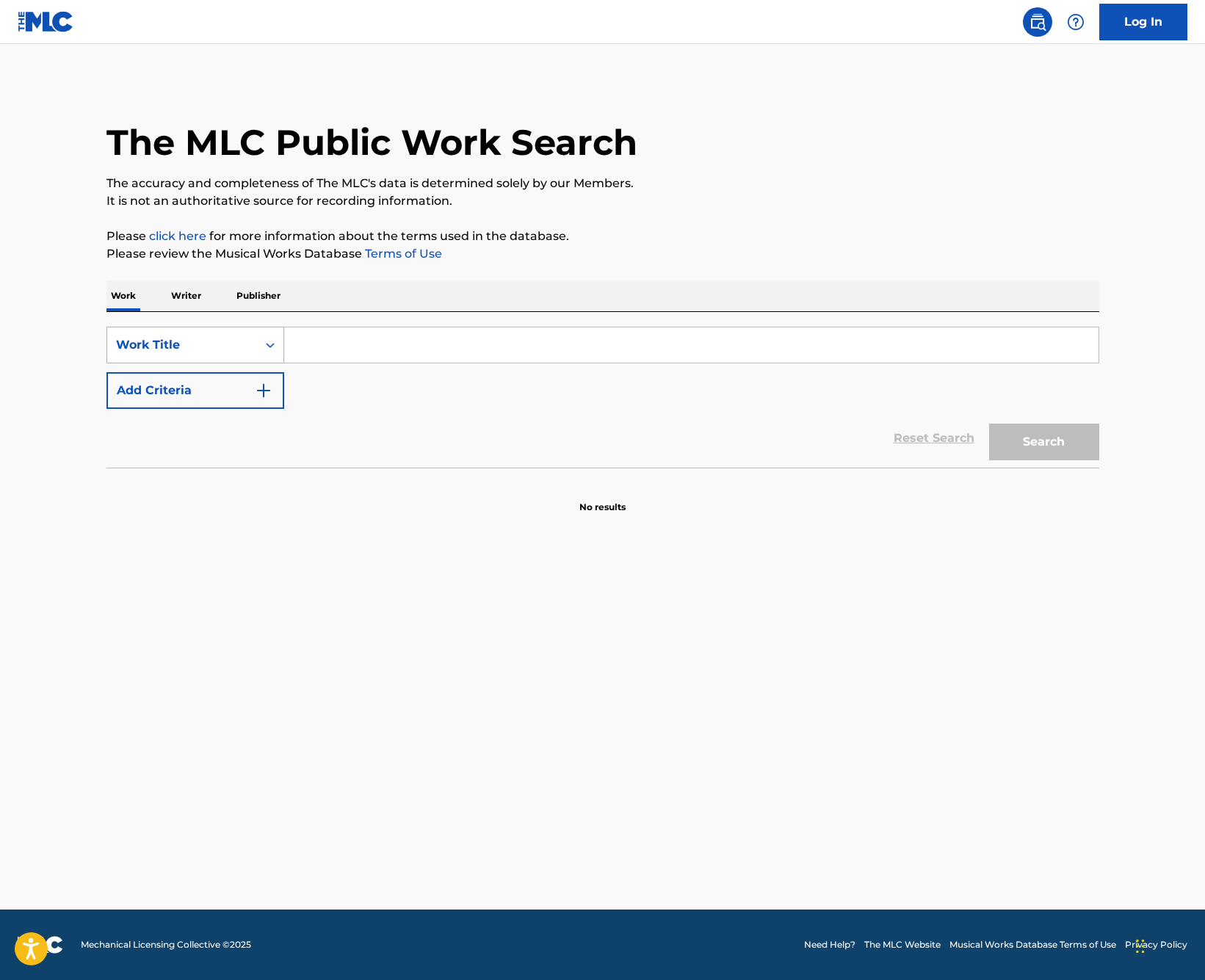
click at [228, 347] on div "Work Title" at bounding box center [182, 345] width 132 height 17
click at [219, 335] on div "Work Title" at bounding box center [182, 345] width 150 height 28
click at [193, 296] on p "Writer" at bounding box center [185, 296] width 39 height 31
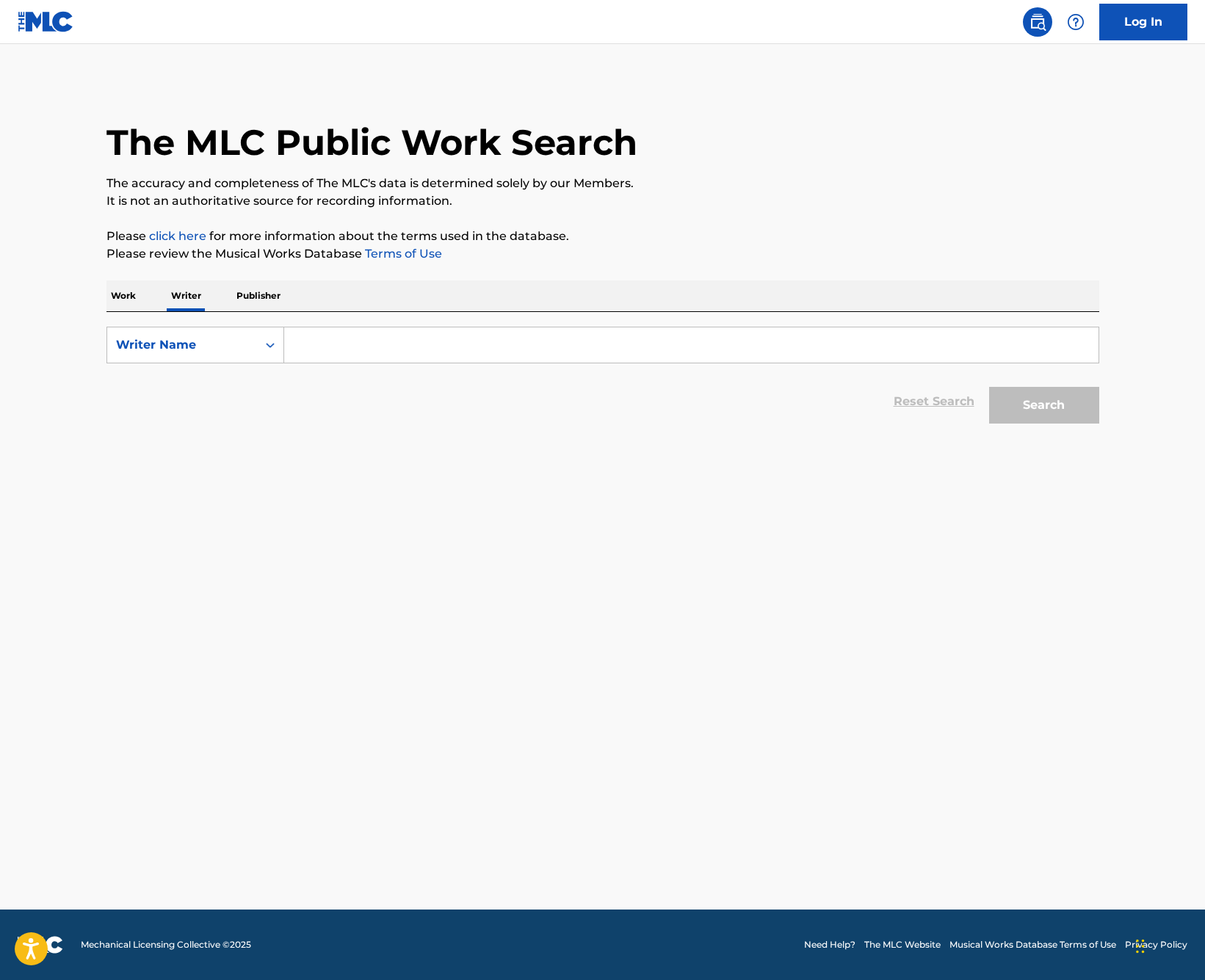
click at [338, 355] on input "Search Form" at bounding box center [691, 345] width 815 height 36
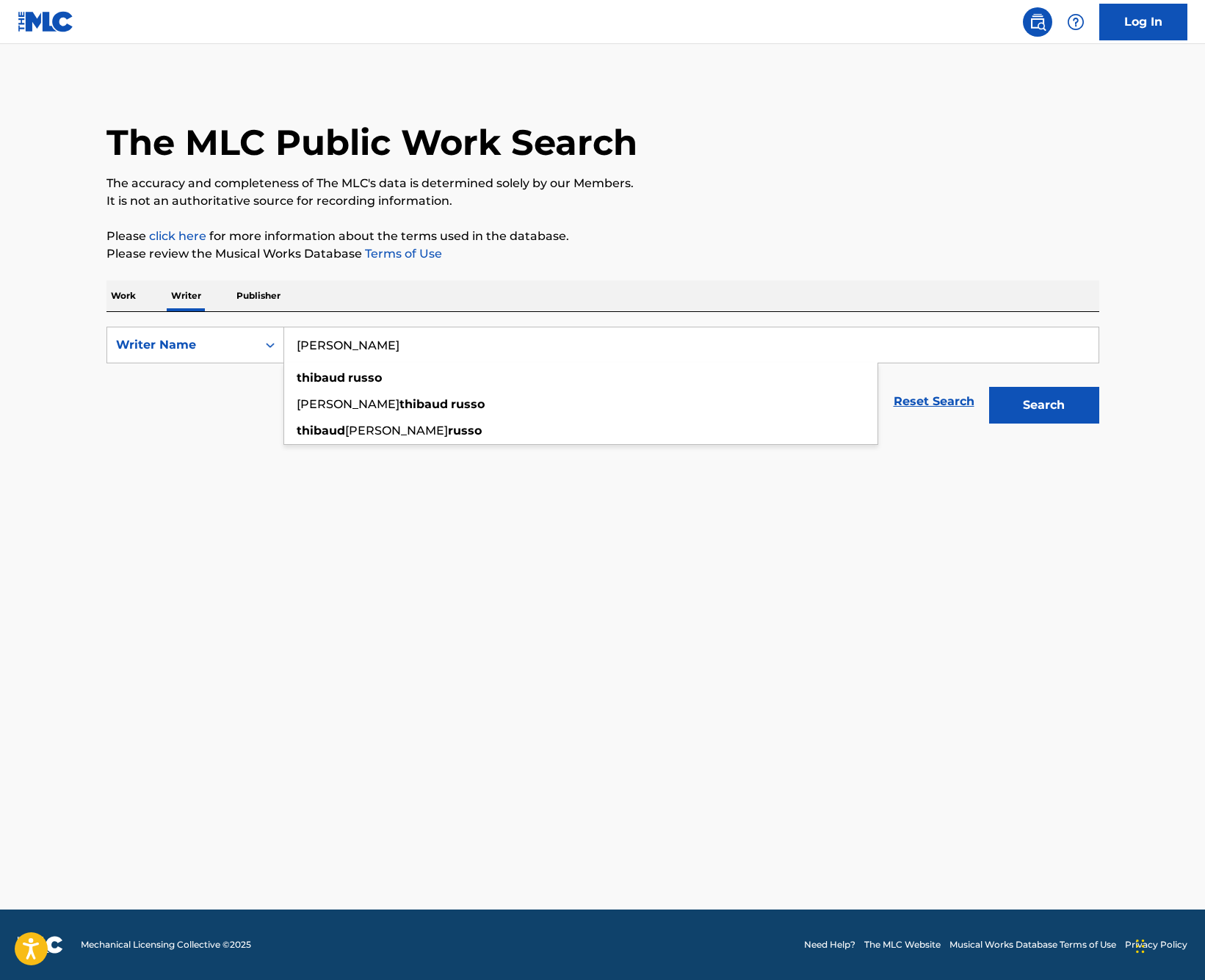
type input "Thibaud Russo"
click at [545, 524] on main "The MLC Public Work Search The accuracy and completeness of The MLC's data is d…" at bounding box center [602, 476] width 1205 height 866
click at [1047, 405] on button "Search" at bounding box center [1045, 405] width 110 height 37
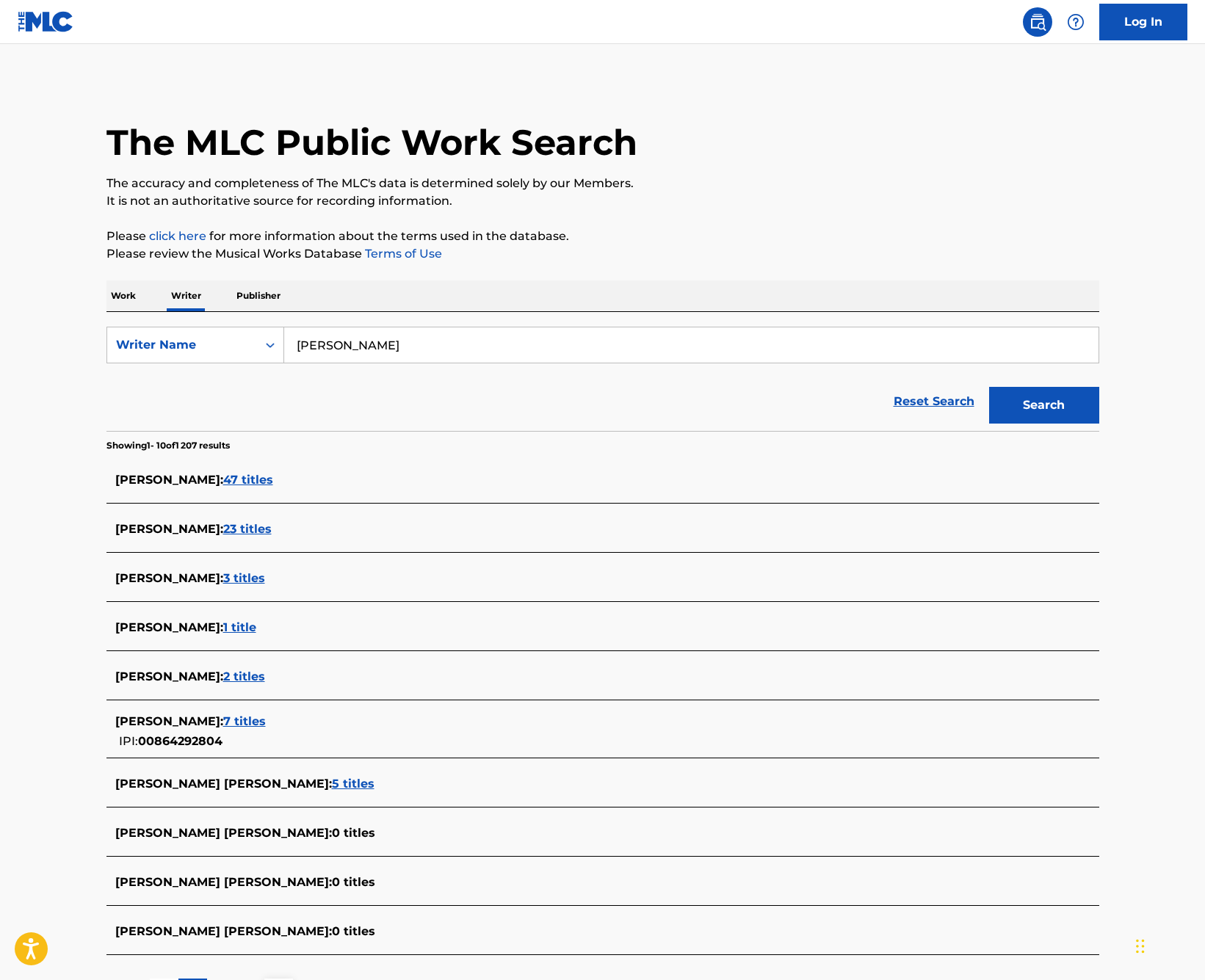
click at [250, 478] on span "47 titles" at bounding box center [248, 479] width 50 height 14
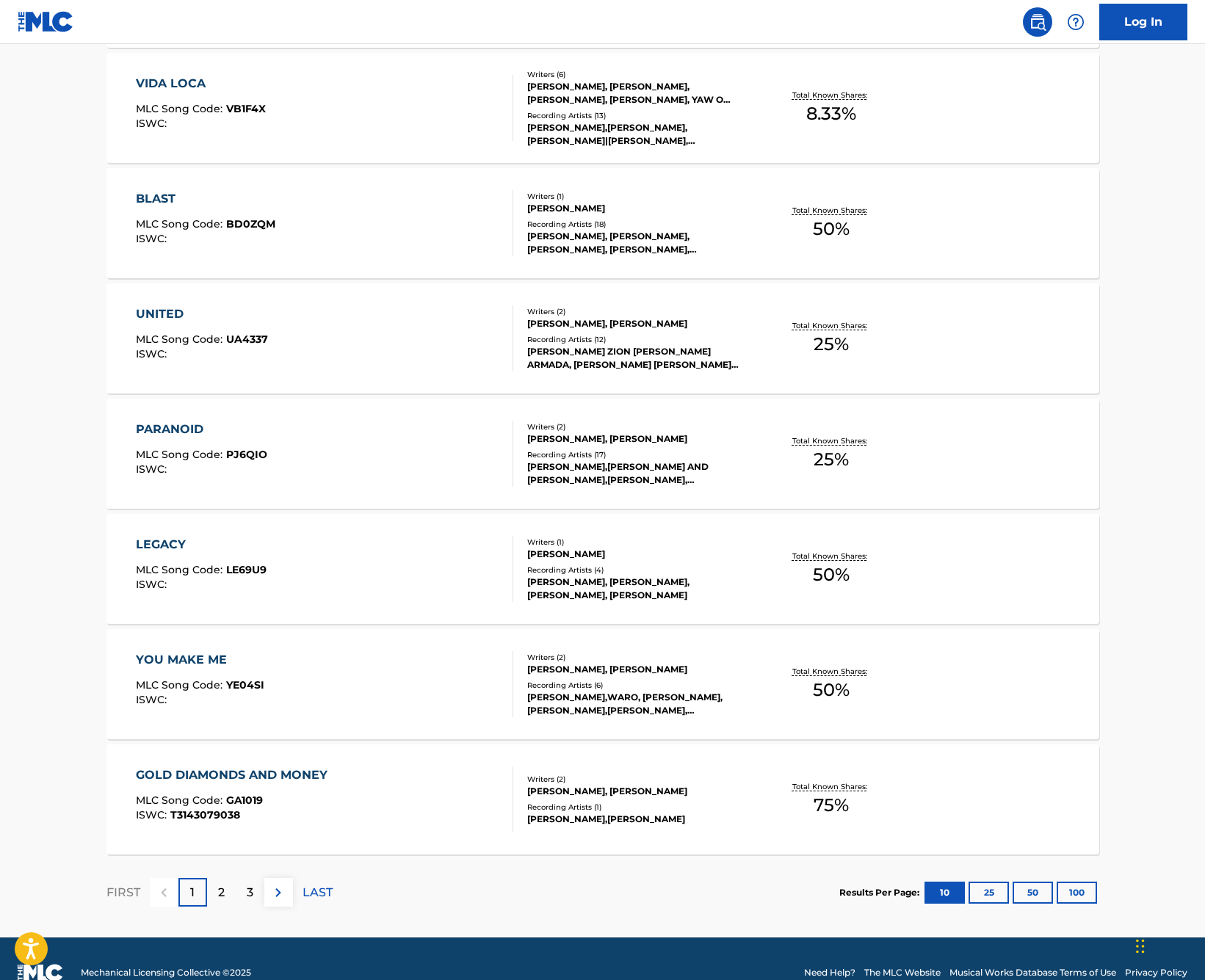
scroll to position [817, 0]
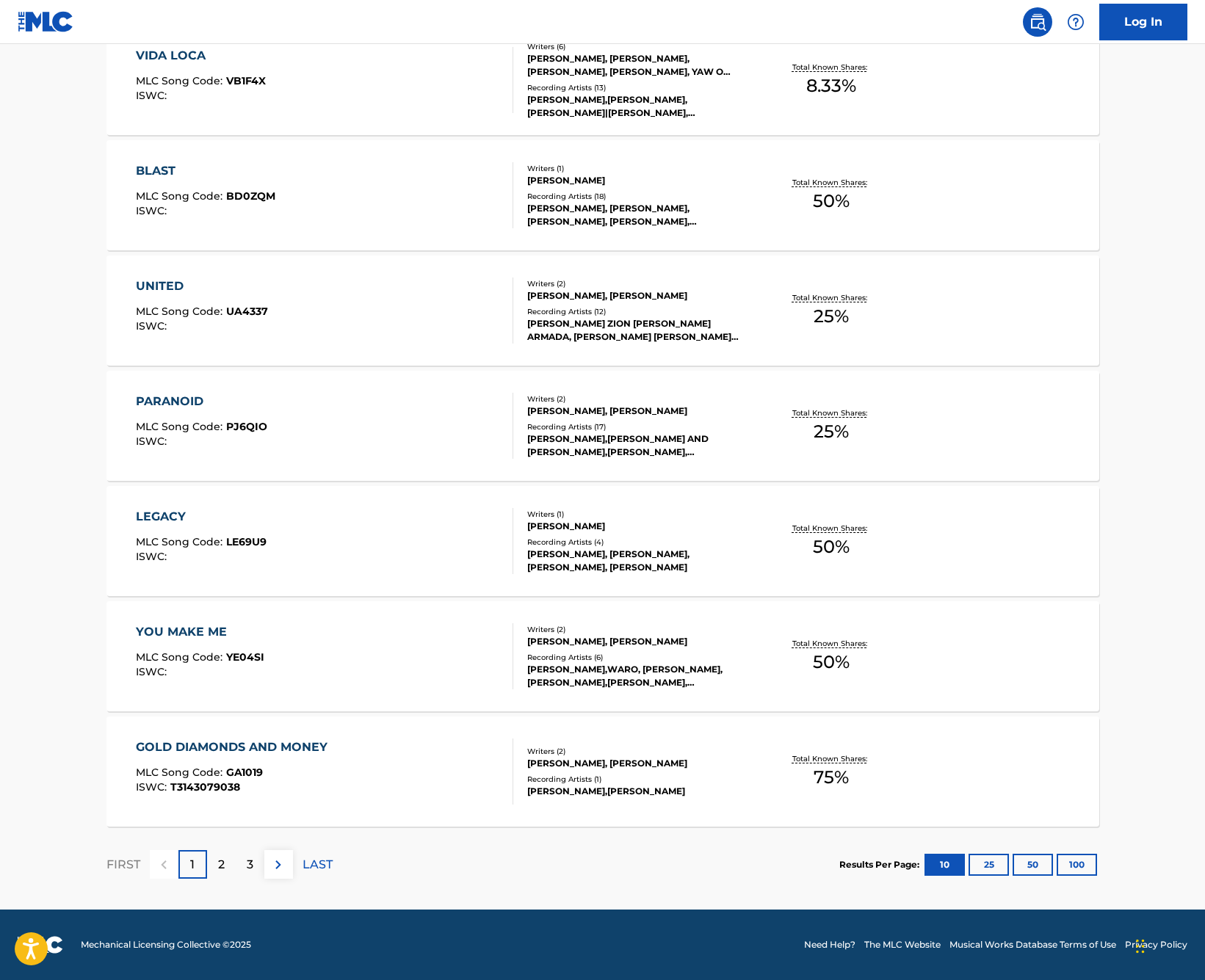
click at [995, 866] on button "25" at bounding box center [989, 864] width 40 height 22
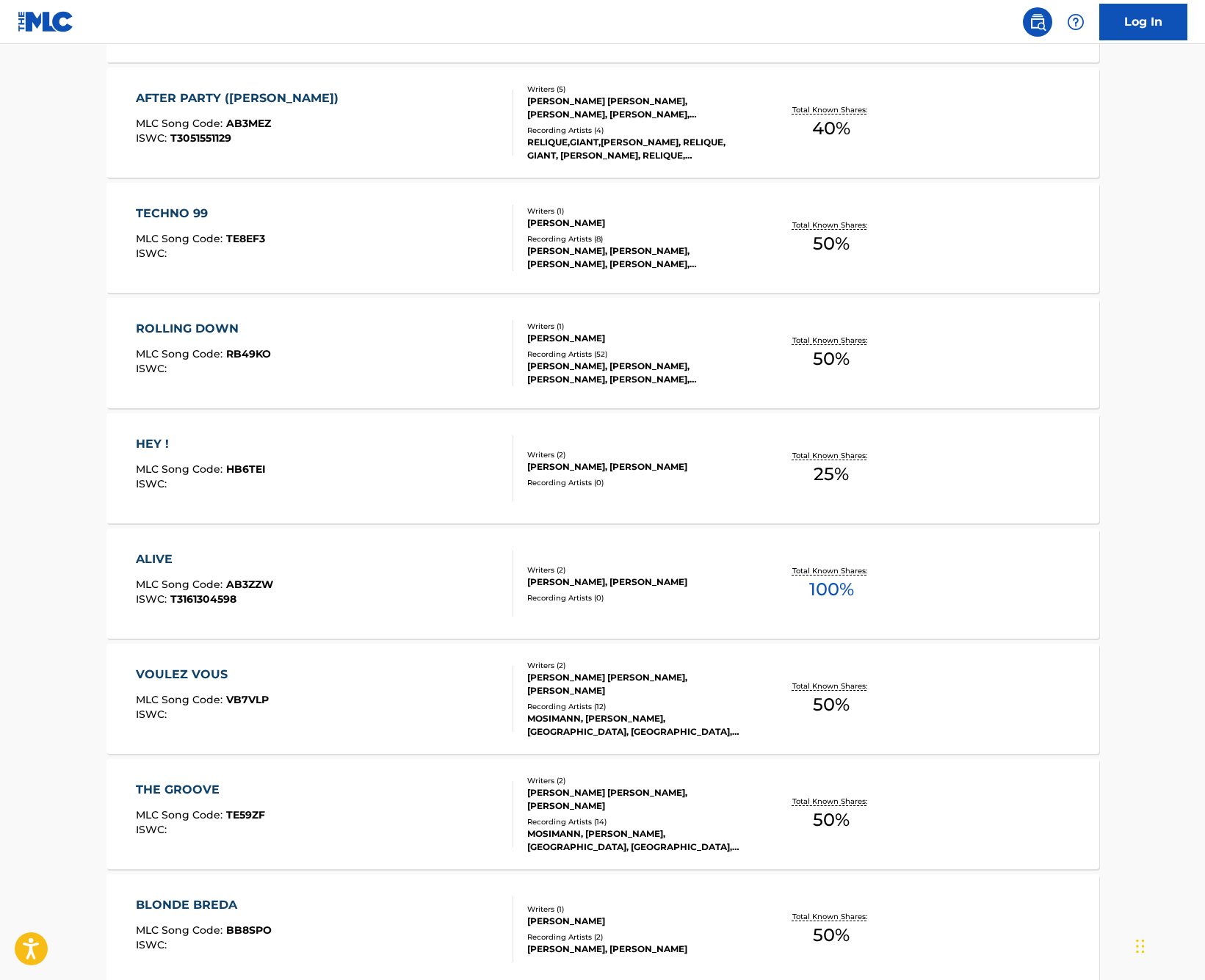
scroll to position [2546, 0]
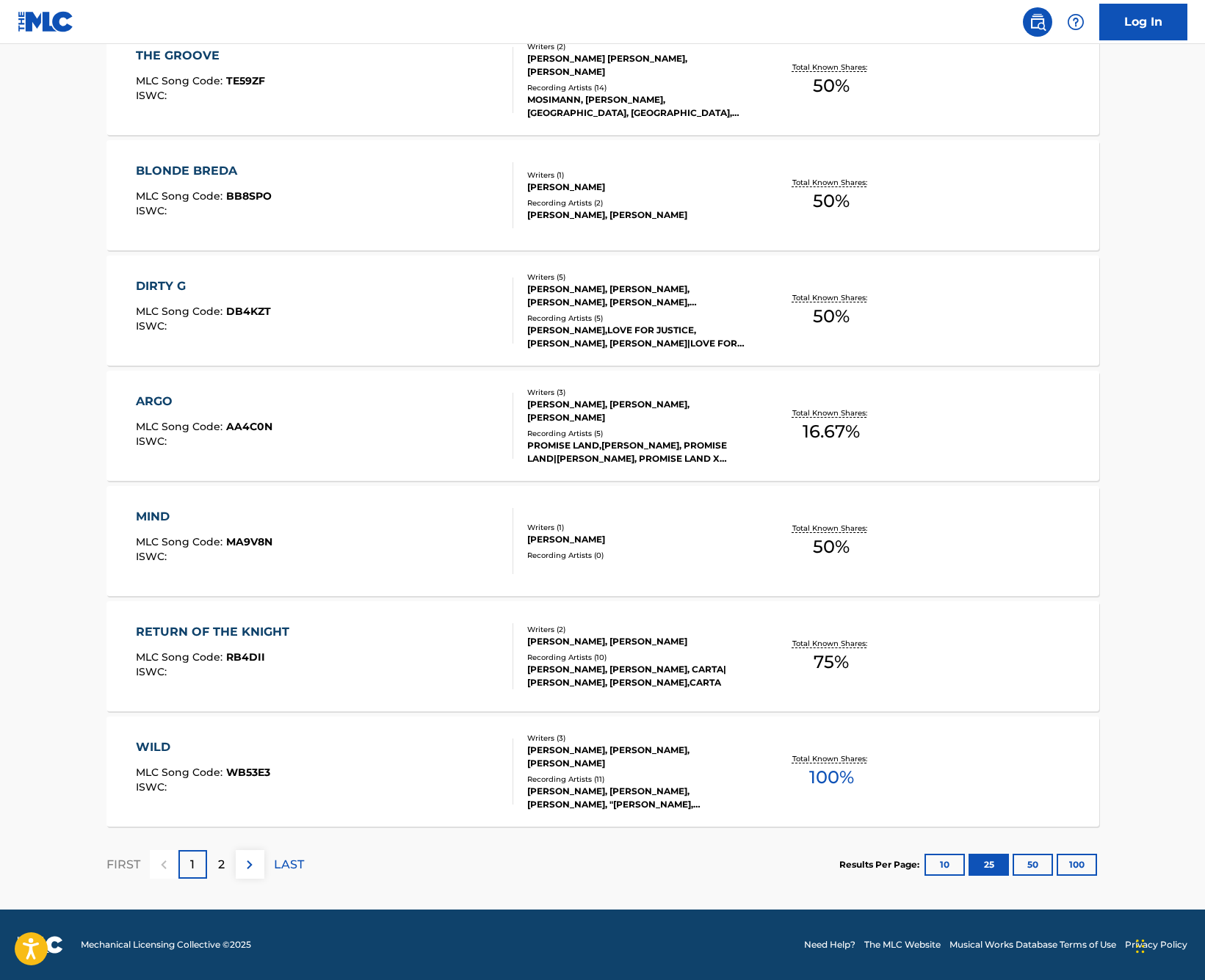
click at [220, 861] on p "2" at bounding box center [221, 864] width 7 height 17
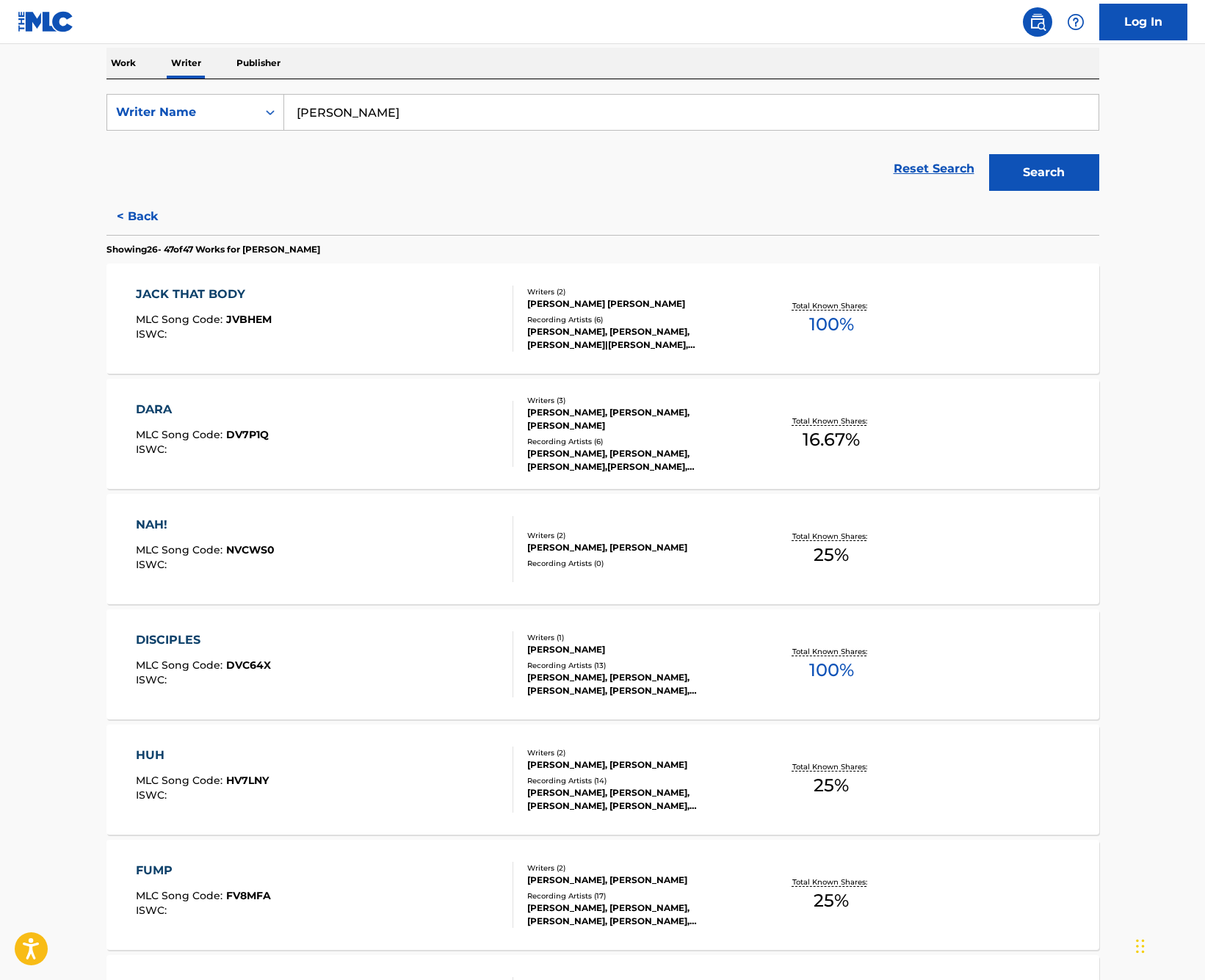
scroll to position [0, 0]
